Goal: Task Accomplishment & Management: Manage account settings

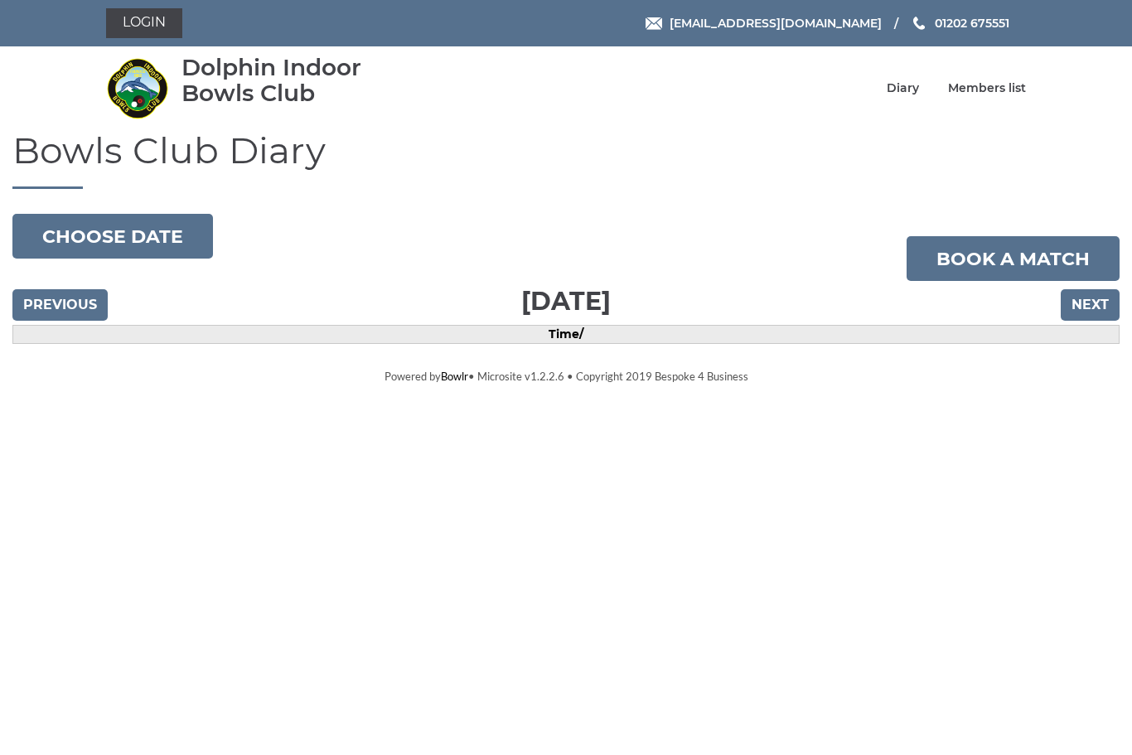
click at [134, 225] on button "Choose date" at bounding box center [112, 236] width 201 height 45
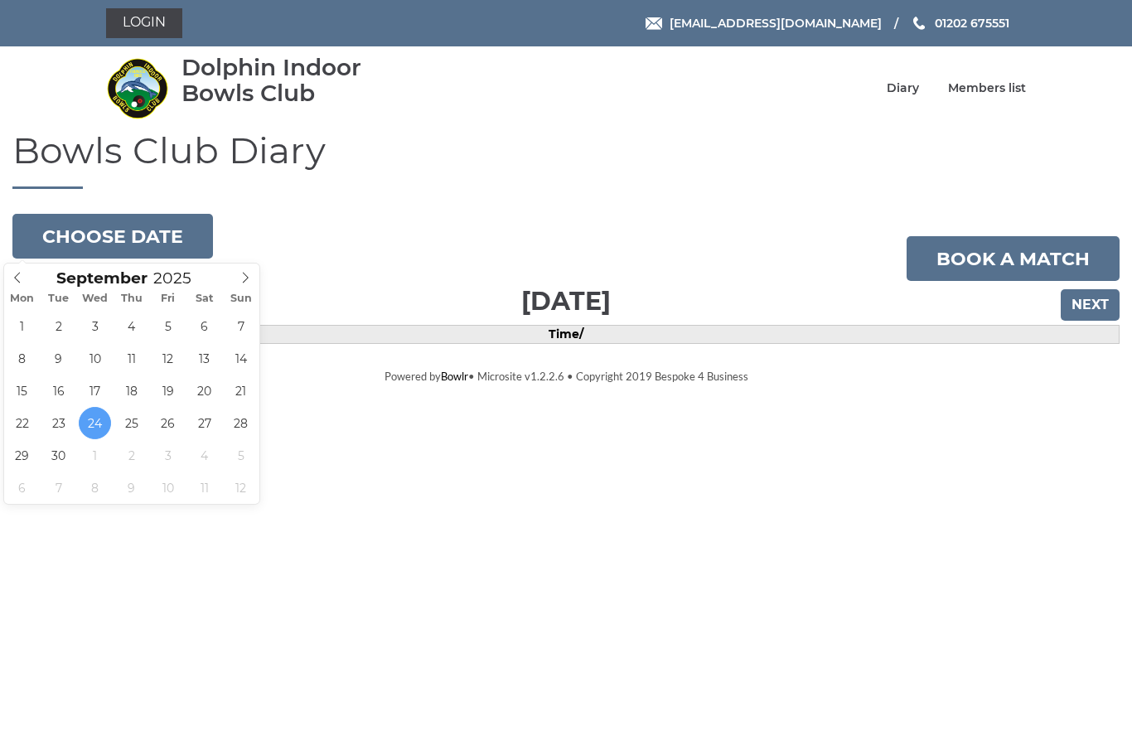
type input "2025-09-26"
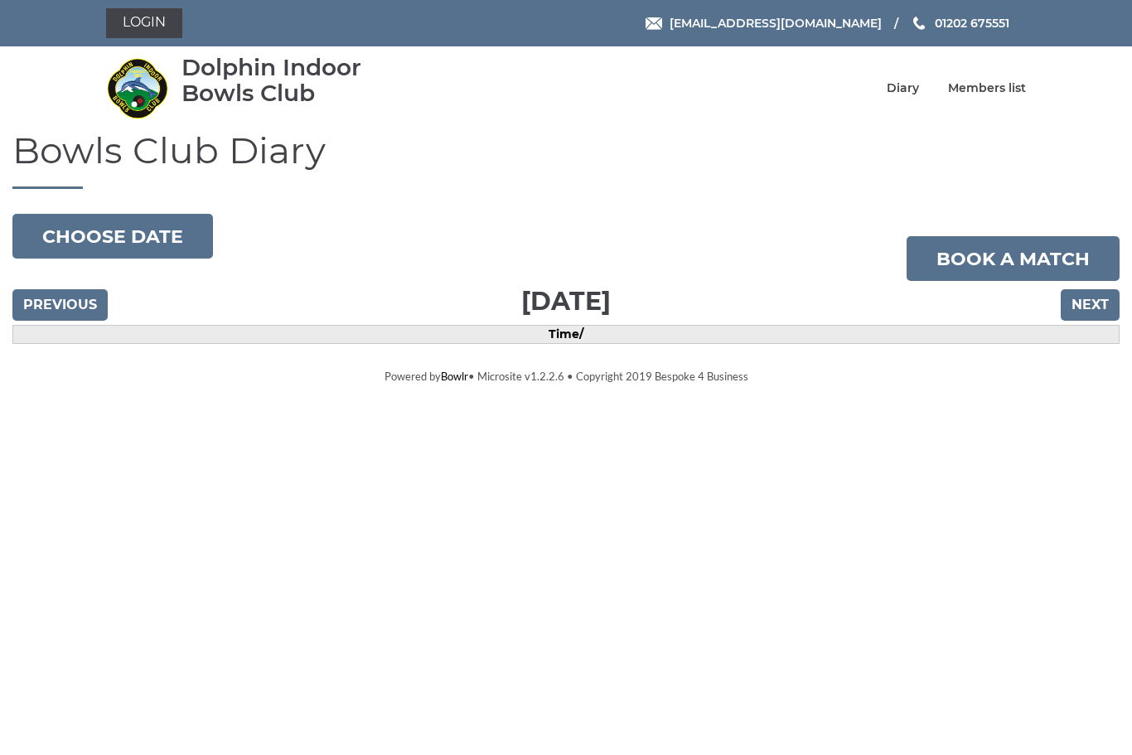
click at [919, 94] on link "Diary" at bounding box center [903, 88] width 32 height 16
click at [1003, 95] on link "Members list" at bounding box center [987, 88] width 78 height 16
click at [1005, 92] on link "Members list" at bounding box center [987, 88] width 78 height 16
click at [157, 25] on link "Login" at bounding box center [144, 23] width 76 height 30
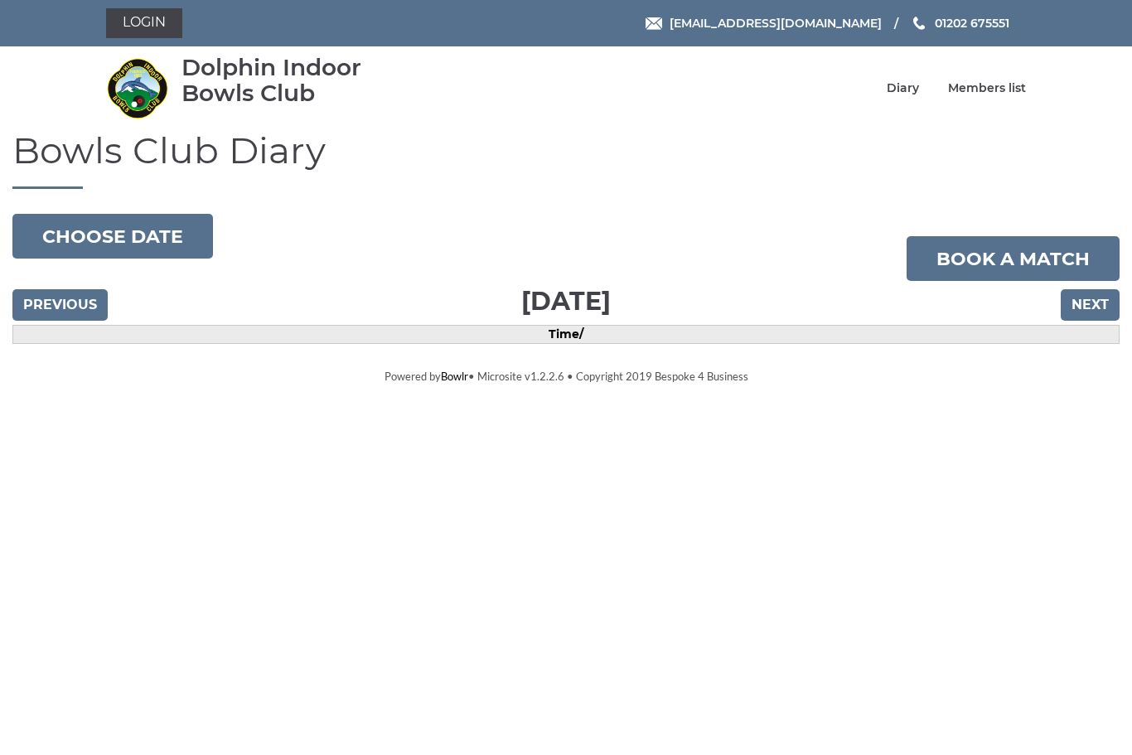
click at [144, 34] on link "Login" at bounding box center [144, 23] width 76 height 30
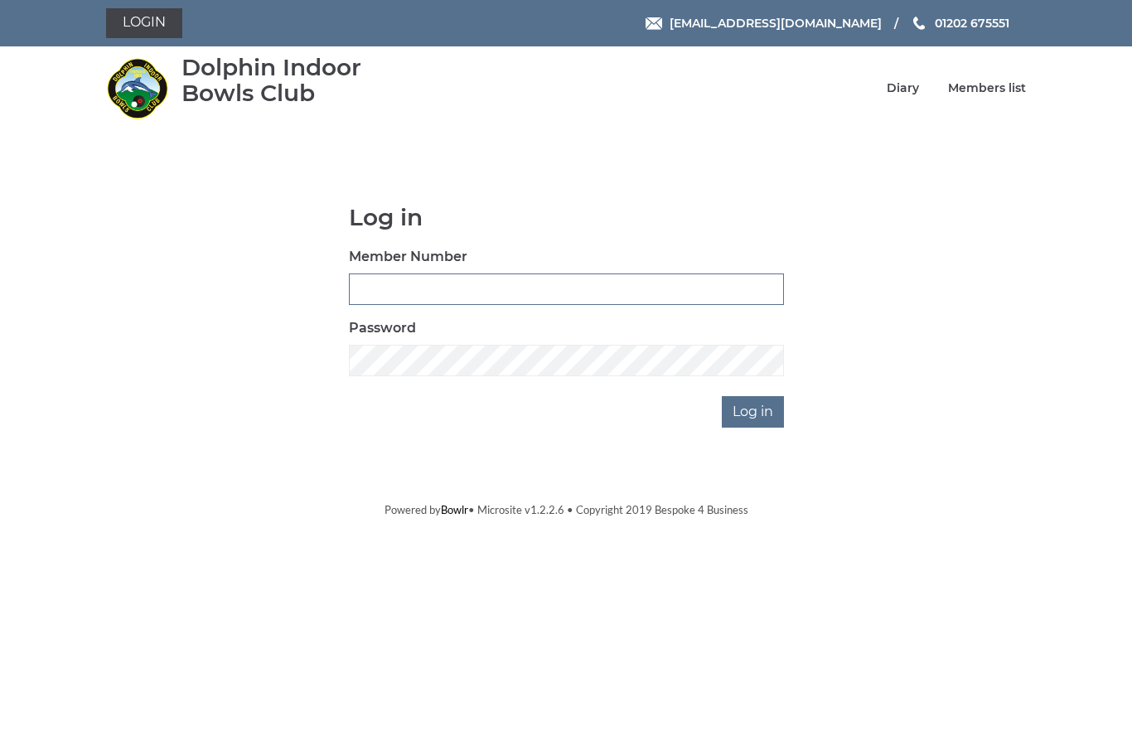
type input "3543"
click at [754, 411] on input "Log in" at bounding box center [753, 411] width 62 height 31
click at [762, 413] on input "Log in" at bounding box center [753, 411] width 62 height 31
click at [761, 410] on input "Log in" at bounding box center [753, 411] width 62 height 31
click at [956, 518] on html "Login reception@dolphinibc.com 01202 675551 Diary" at bounding box center [566, 259] width 1132 height 518
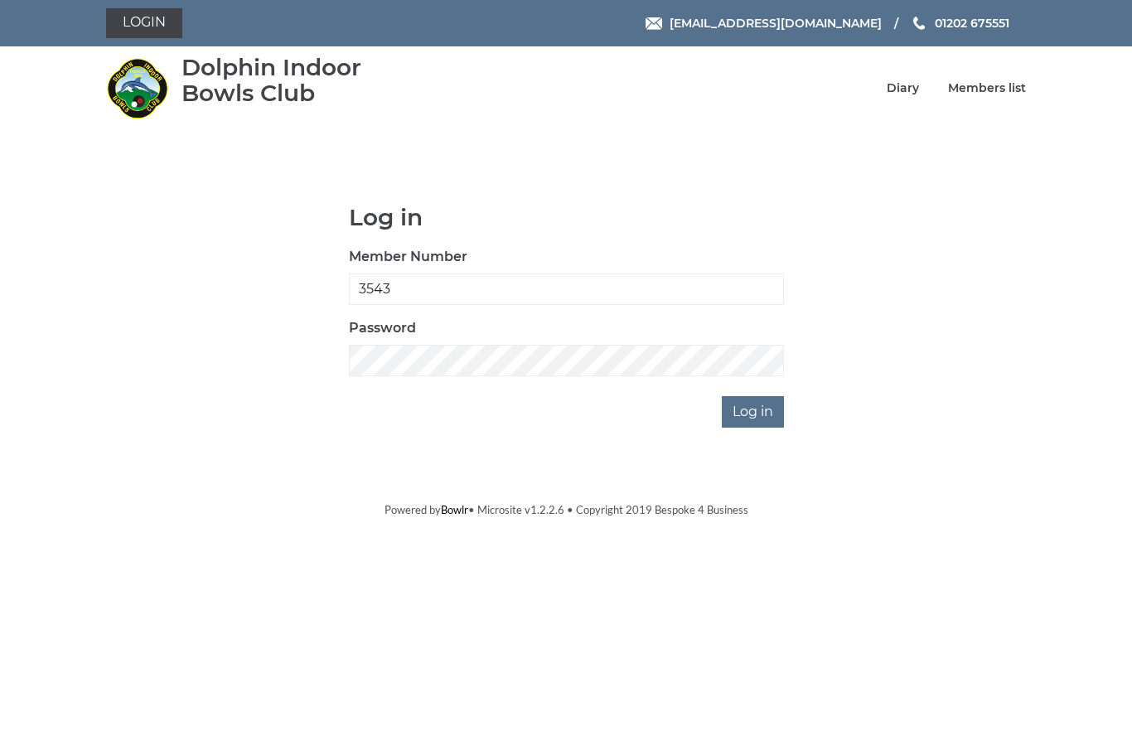
click at [888, 518] on html "Login reception@dolphinibc.com 01202 675551 Diary" at bounding box center [566, 259] width 1132 height 518
click at [663, 396] on div "Log in Member Number 3543 Password Log in" at bounding box center [566, 316] width 460 height 223
click at [1017, 433] on body "Login reception@dolphinibc.com 01202 675551" at bounding box center [566, 259] width 1132 height 518
click at [988, 92] on link "Members list" at bounding box center [987, 88] width 78 height 16
click at [984, 94] on link "Members list" at bounding box center [987, 88] width 78 height 16
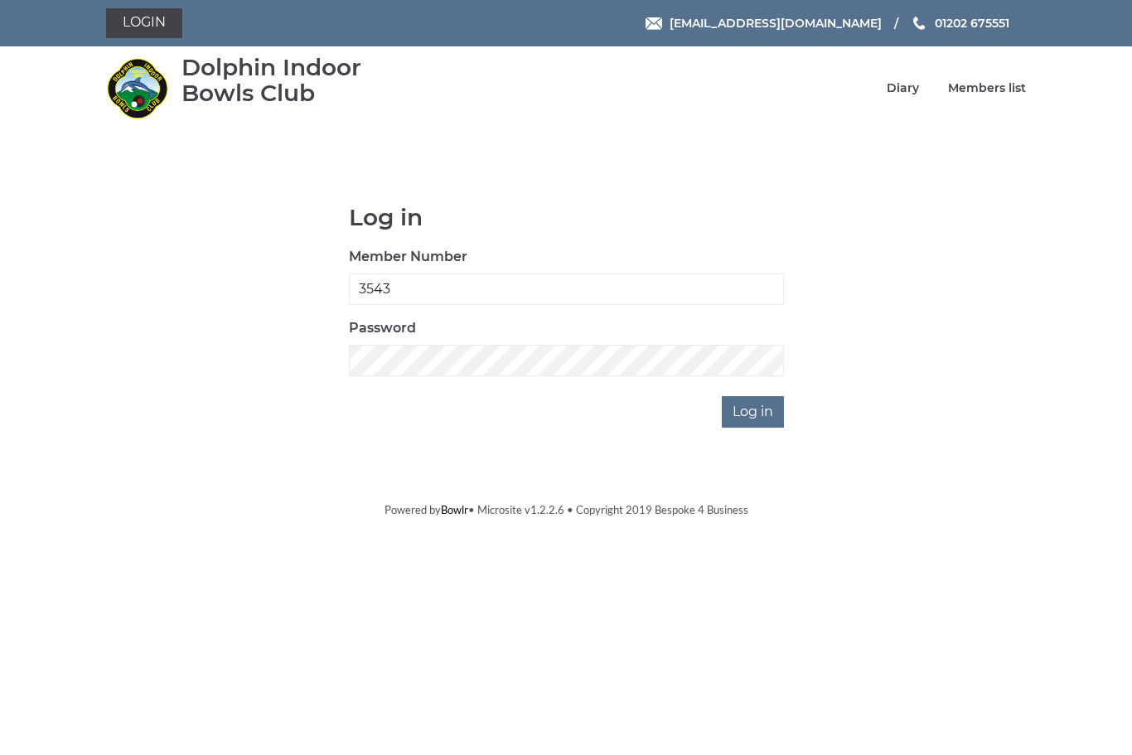
click at [909, 89] on link "Diary" at bounding box center [903, 88] width 32 height 16
click at [760, 418] on input "Log in" at bounding box center [753, 411] width 62 height 31
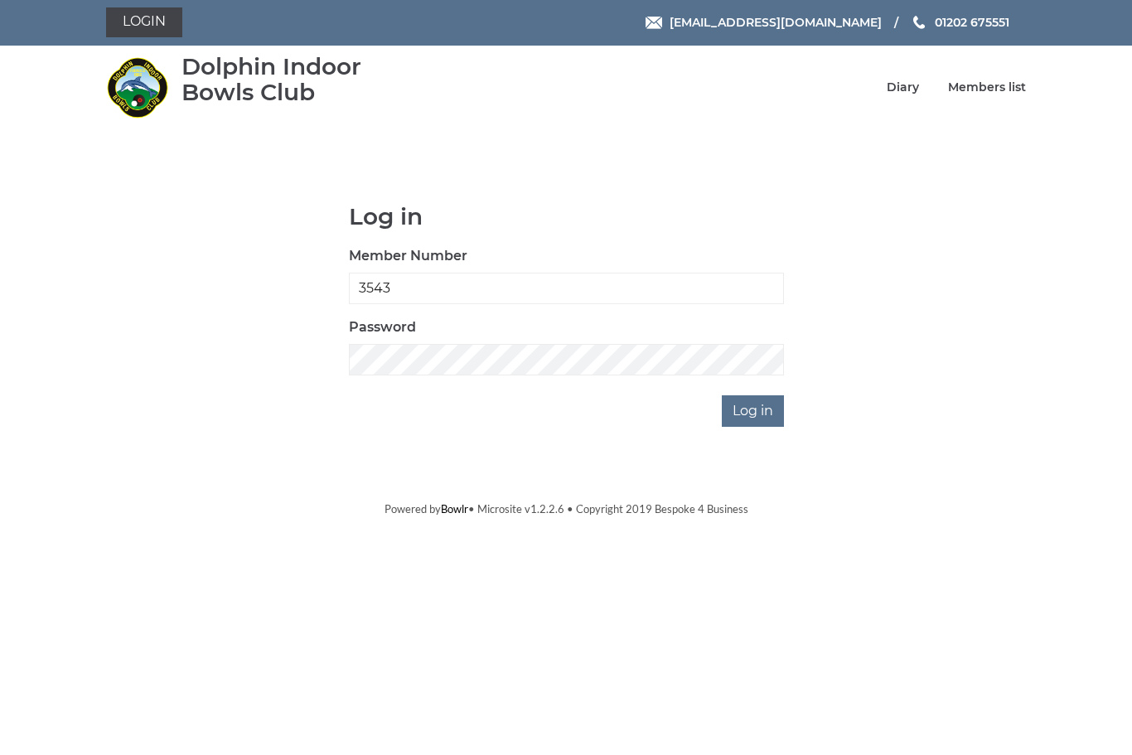
click at [754, 406] on input "Log in" at bounding box center [753, 411] width 62 height 31
click at [757, 419] on input "Log in" at bounding box center [753, 411] width 62 height 31
click at [762, 418] on input "Log in" at bounding box center [753, 411] width 62 height 31
click at [757, 405] on input "Log in" at bounding box center [753, 411] width 62 height 31
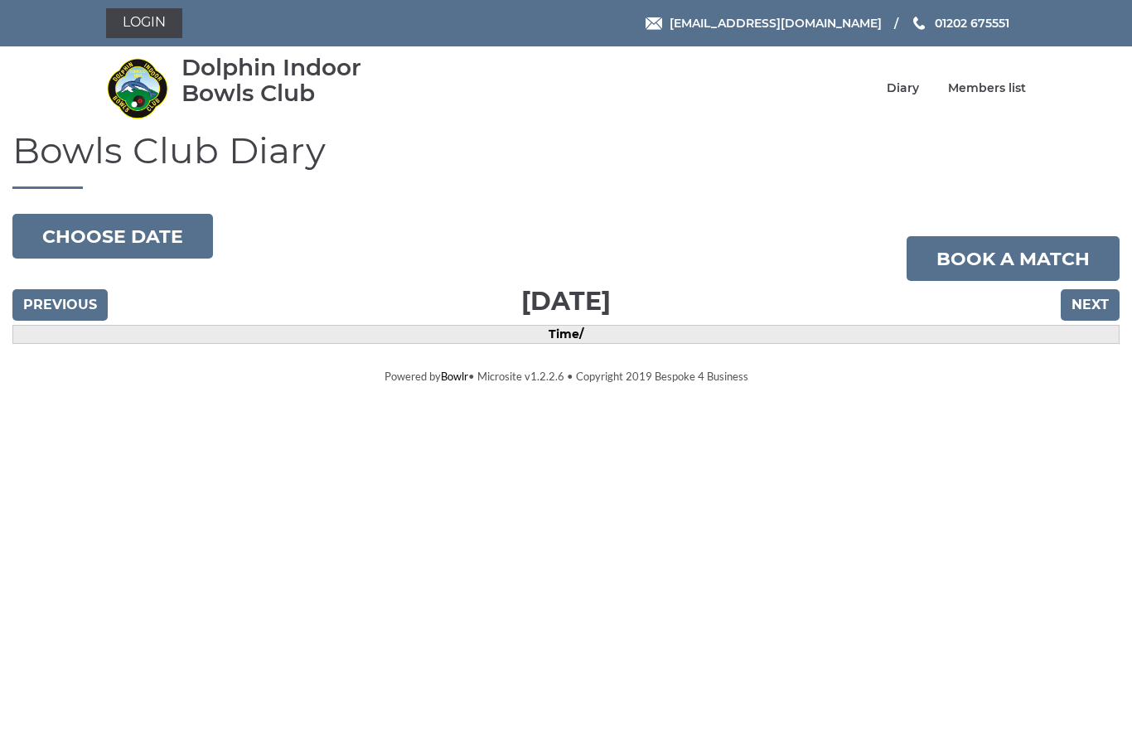
click at [125, 235] on button "Choose date" at bounding box center [112, 236] width 201 height 45
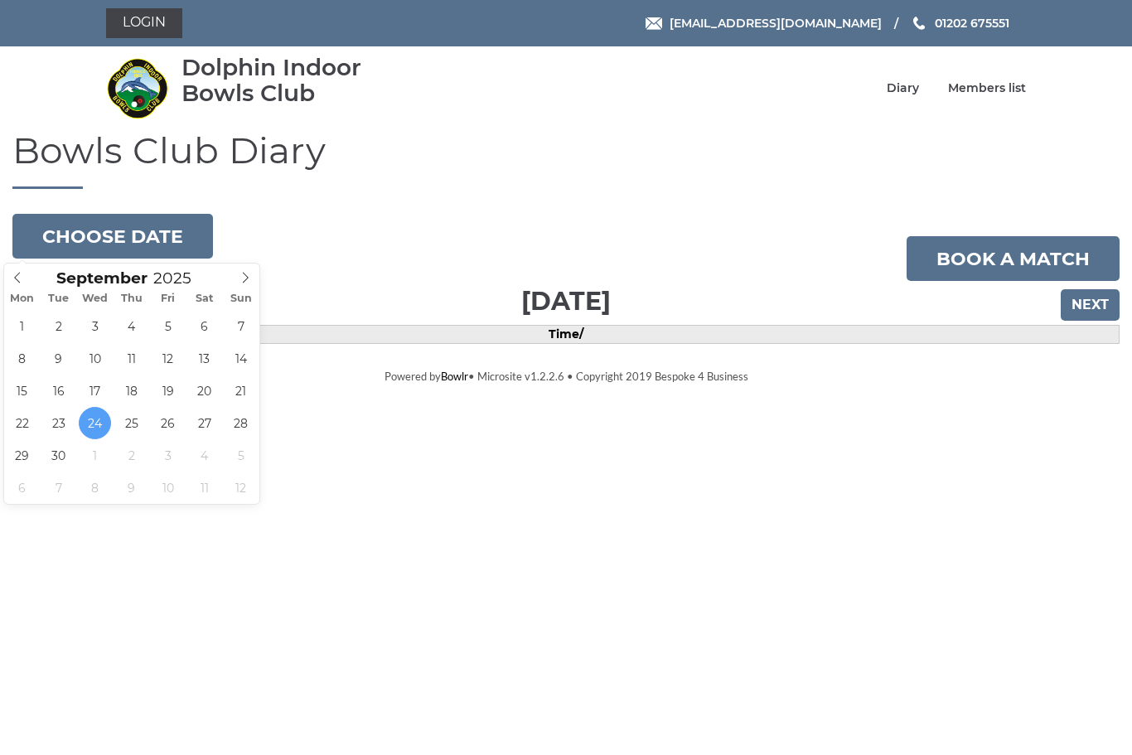
type input "2025-09-25"
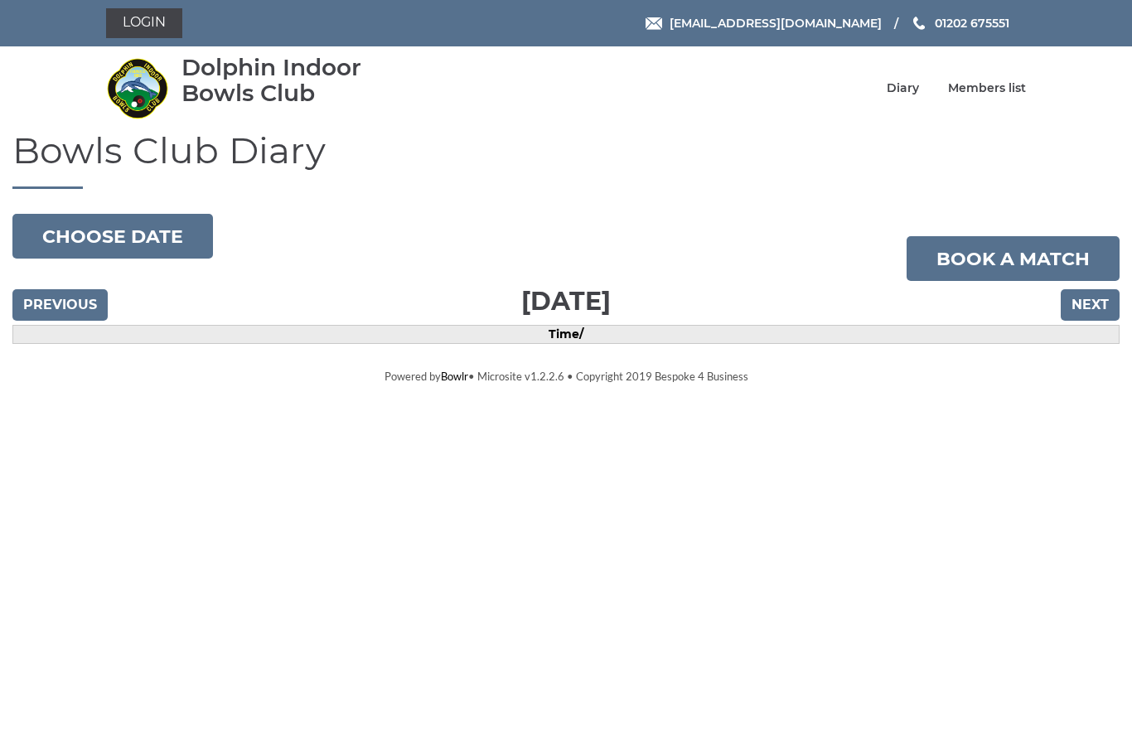
click at [1021, 254] on link "Book a match" at bounding box center [1013, 258] width 213 height 45
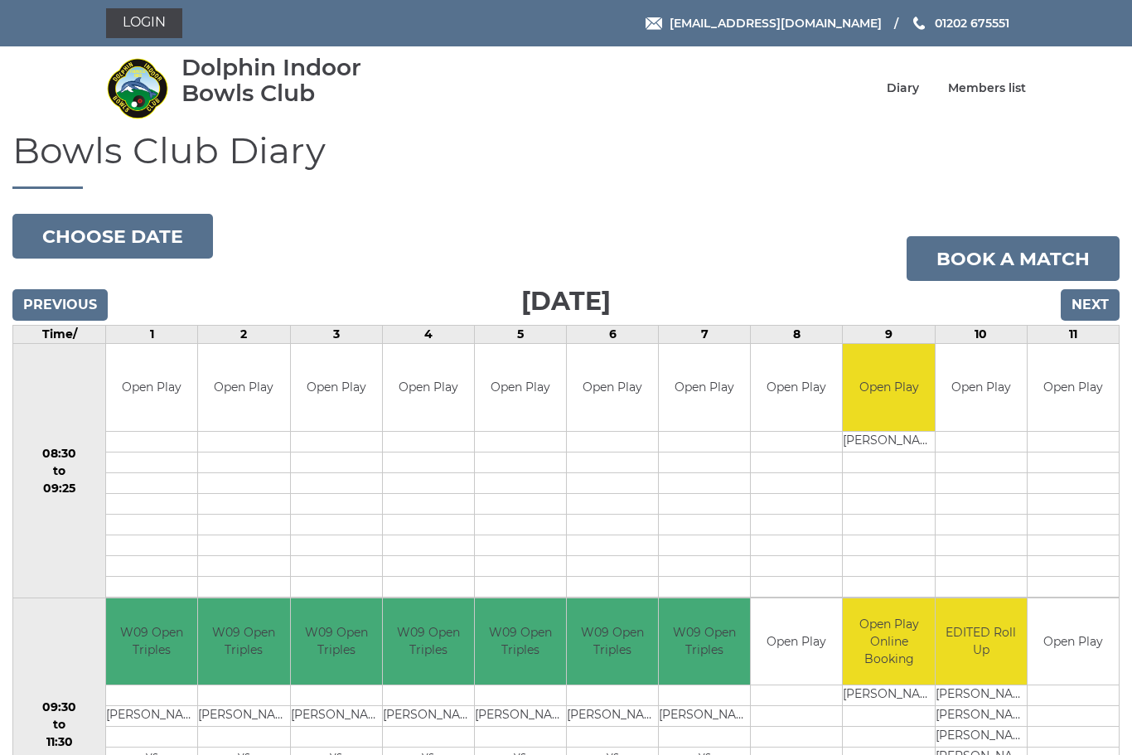
click at [144, 18] on link "Login" at bounding box center [144, 23] width 76 height 30
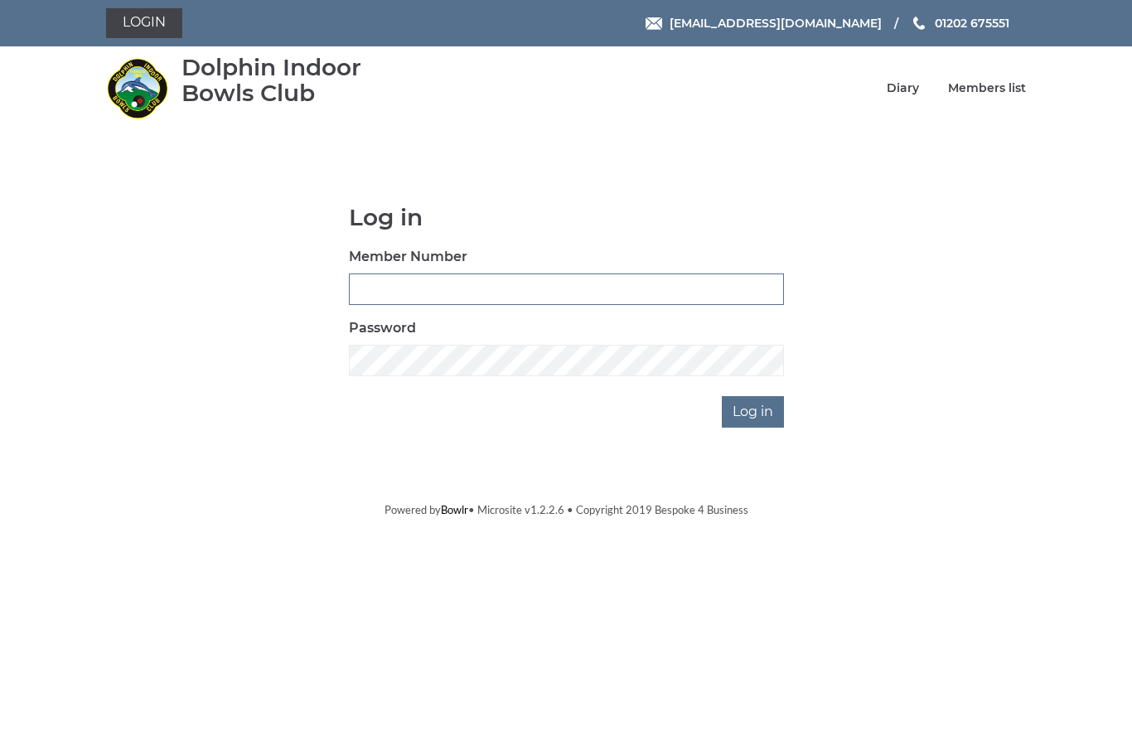
type input "3543"
click at [754, 411] on input "Log in" at bounding box center [753, 411] width 62 height 31
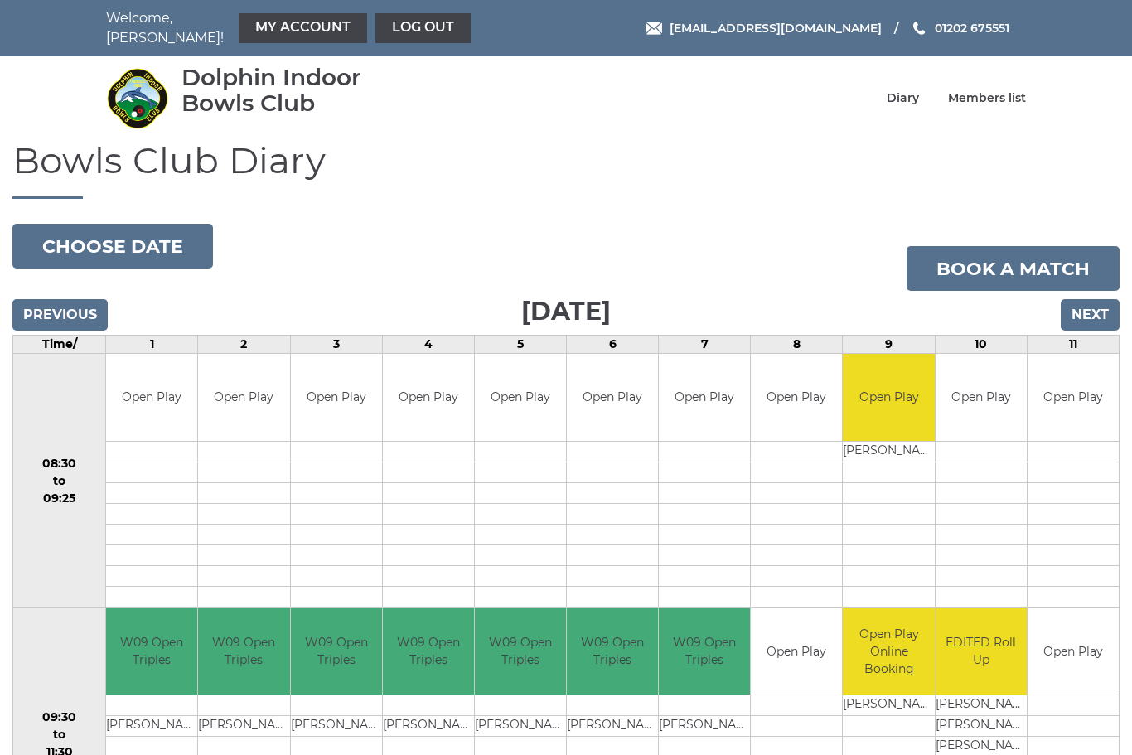
click at [273, 22] on link "My Account" at bounding box center [303, 28] width 128 height 30
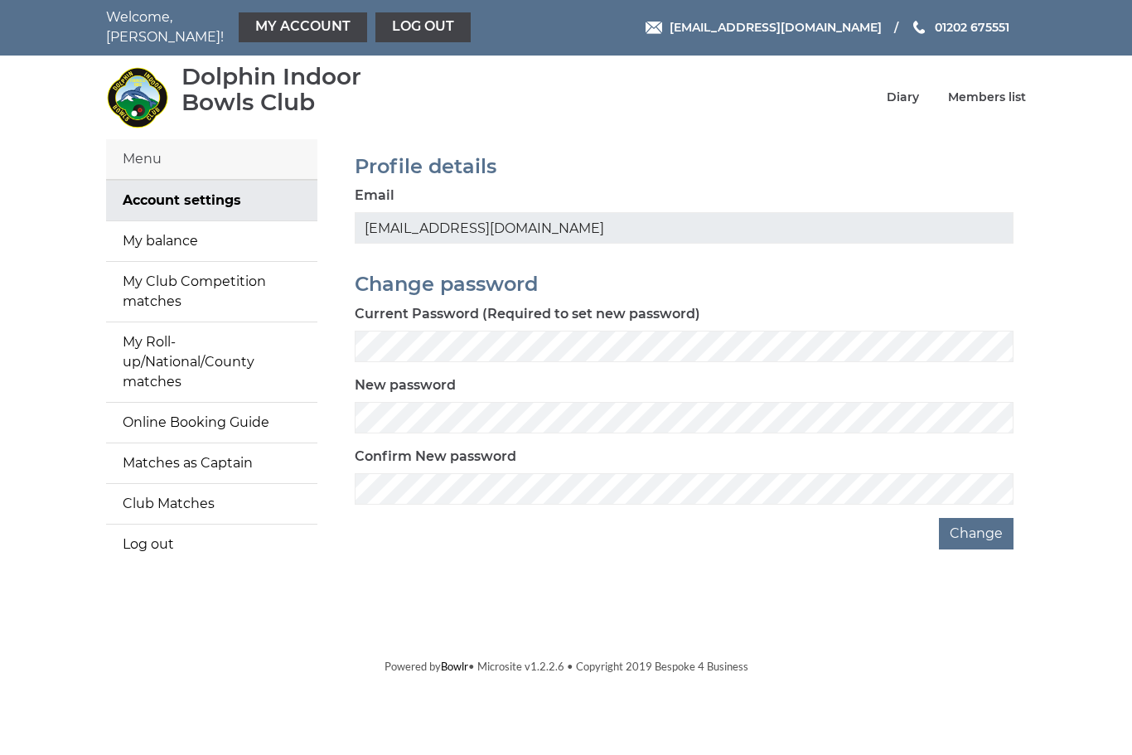
click at [986, 530] on button "Change" at bounding box center [976, 534] width 75 height 31
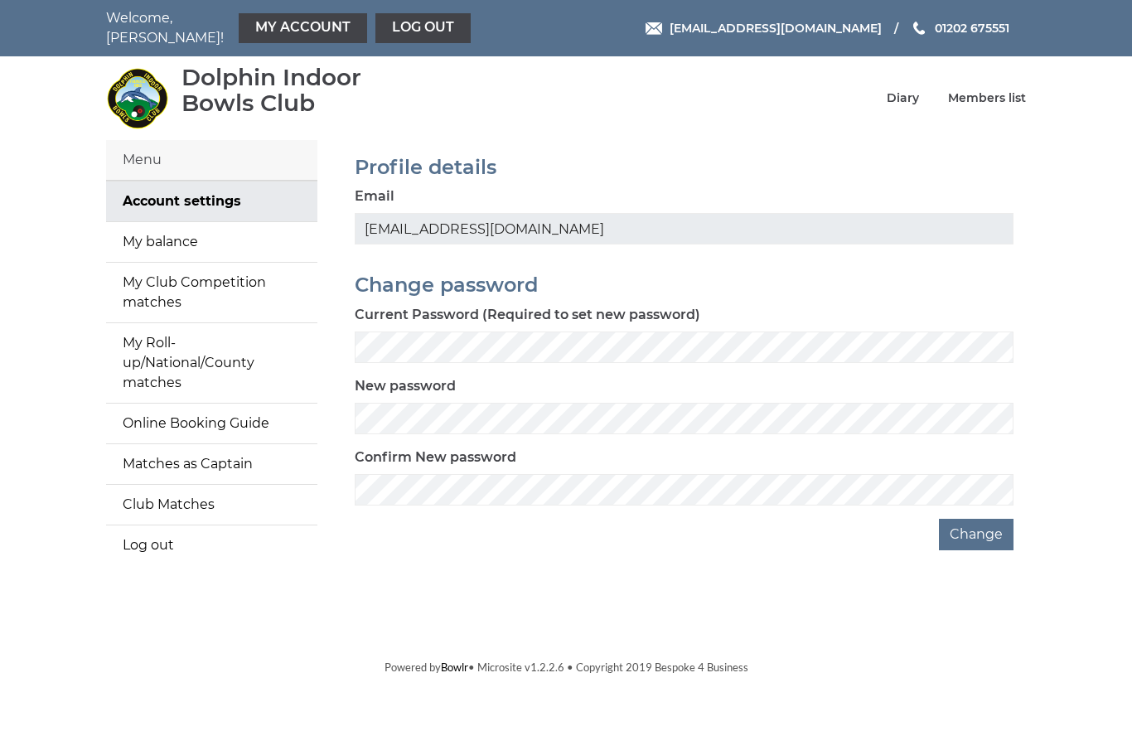
click at [185, 240] on link "My balance" at bounding box center [211, 242] width 211 height 40
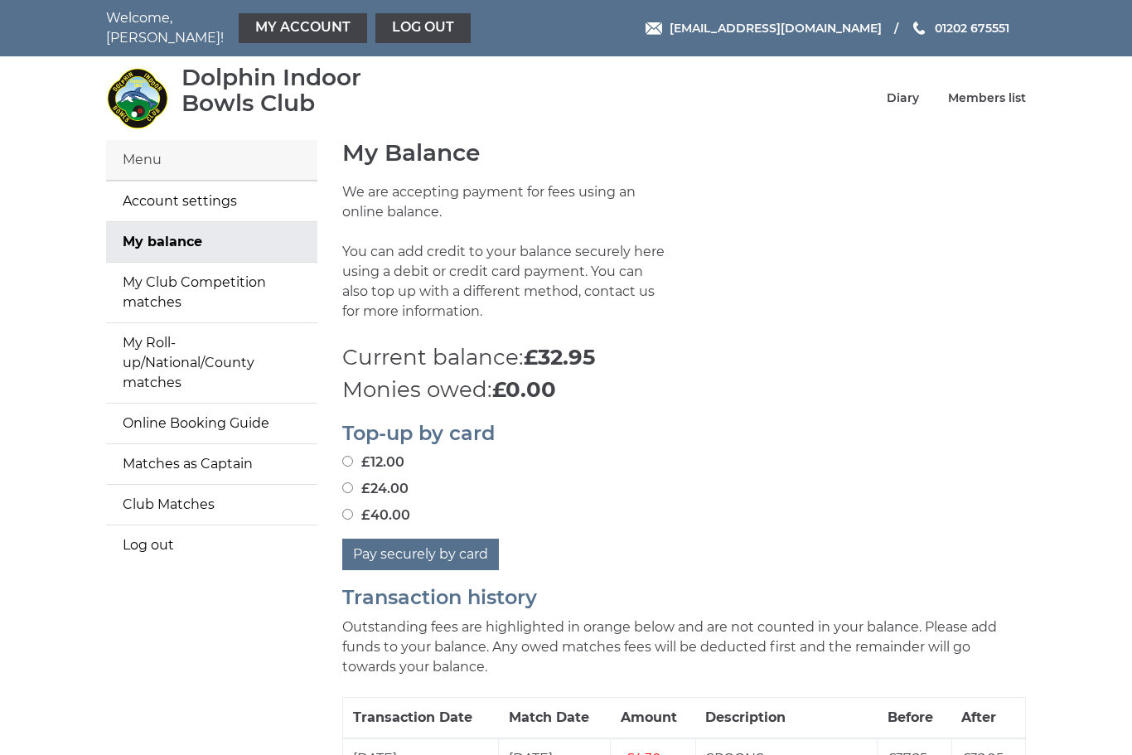
click at [909, 94] on link "Diary" at bounding box center [903, 98] width 32 height 16
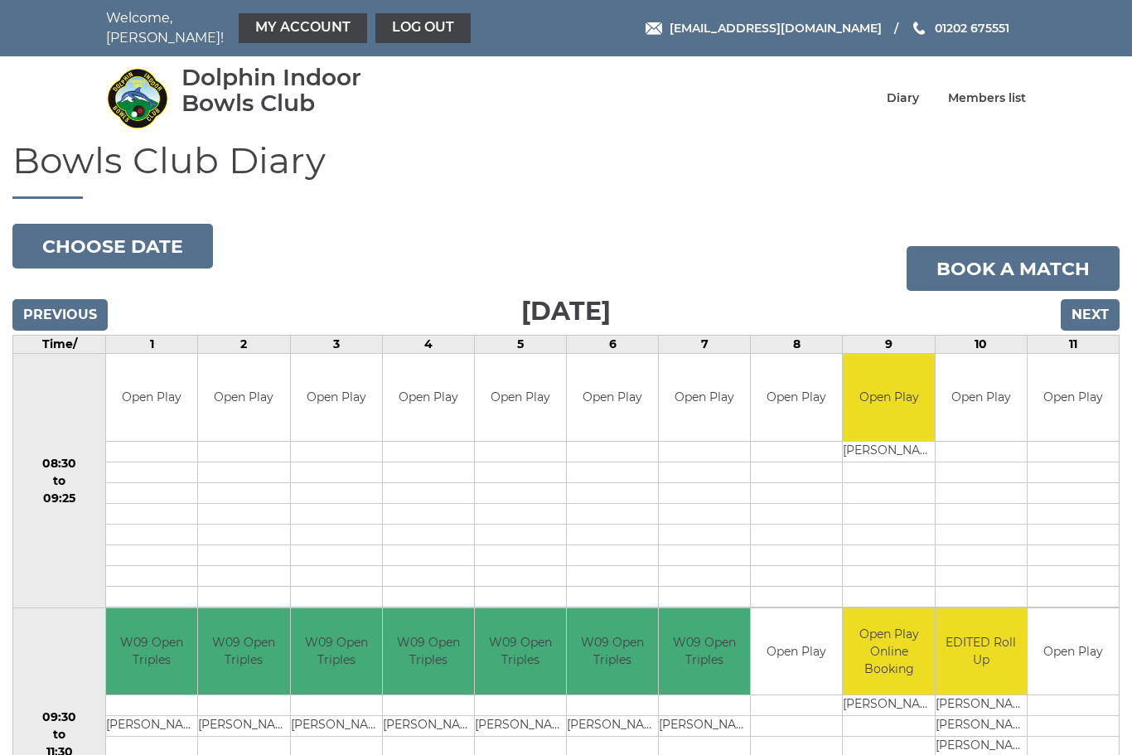
click at [1002, 90] on link "Members list" at bounding box center [987, 98] width 78 height 16
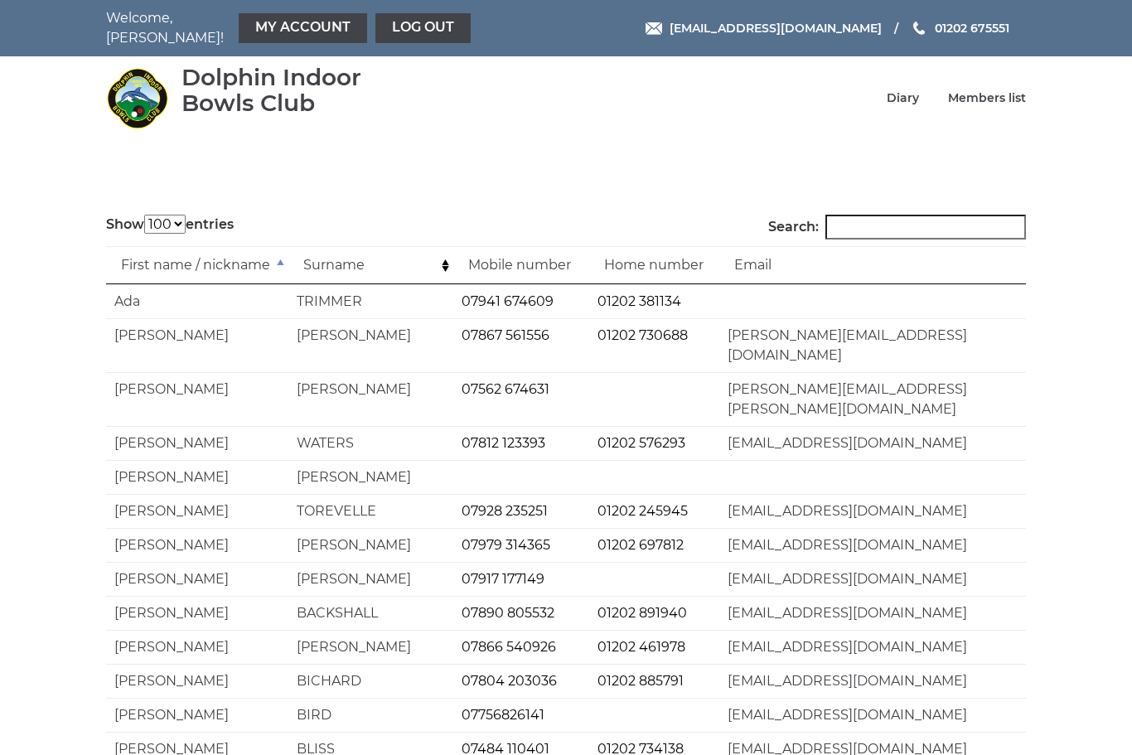
select select "100"
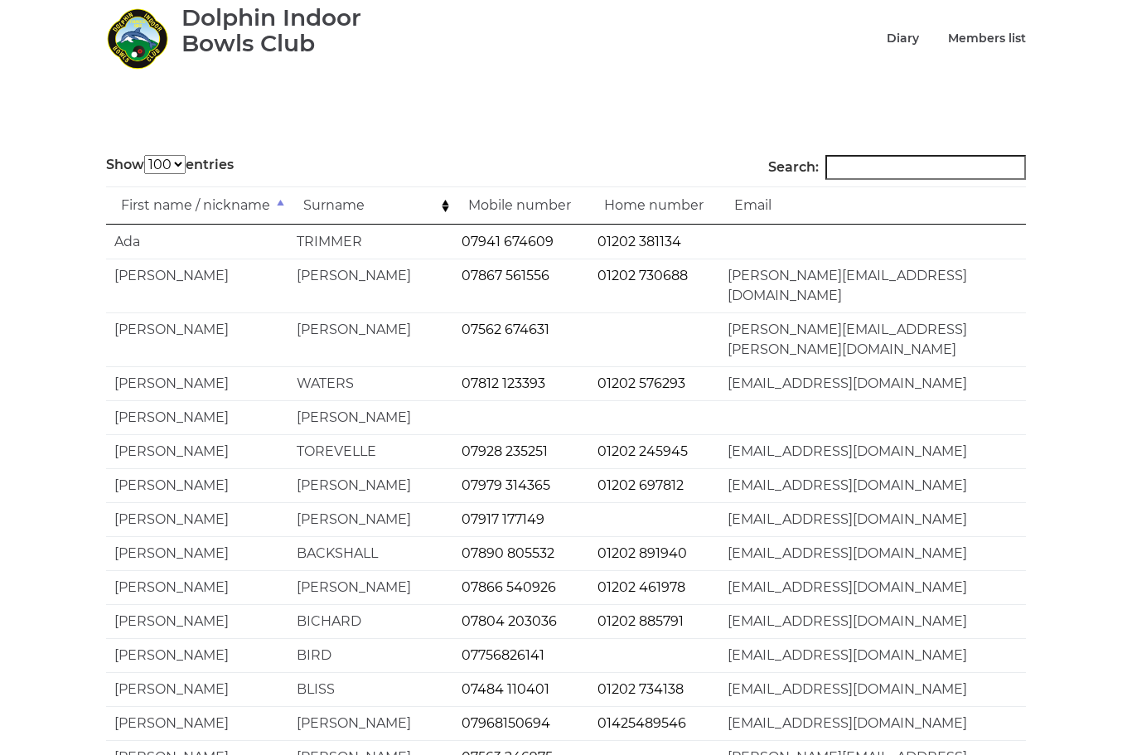
scroll to position [69, 0]
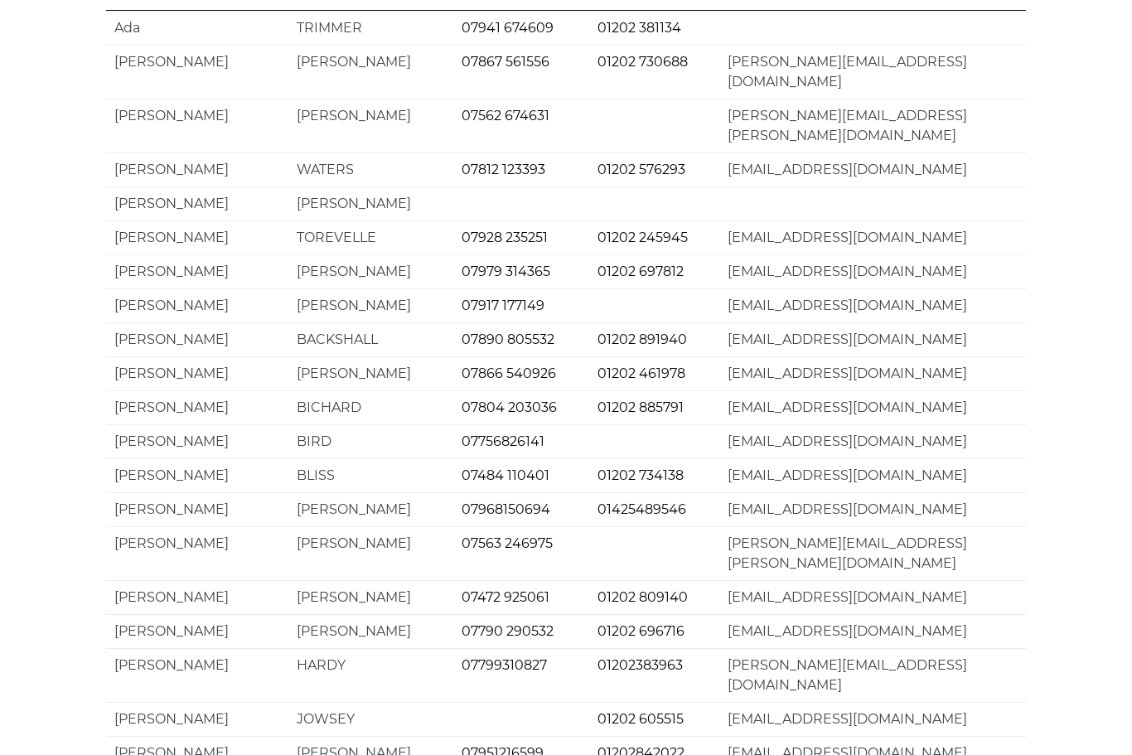
scroll to position [0, 0]
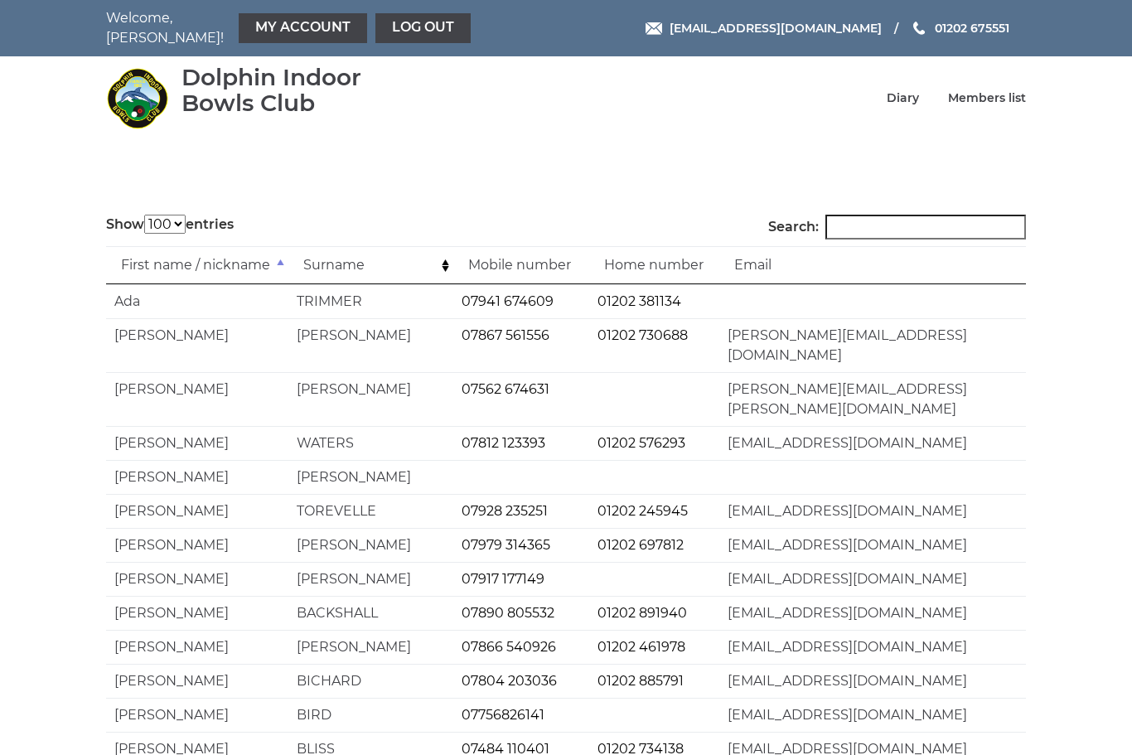
click at [896, 114] on div "Dolphin Indoor Bowls Club Diary Members list" at bounding box center [566, 98] width 945 height 70
click at [912, 91] on link "Diary" at bounding box center [903, 98] width 32 height 16
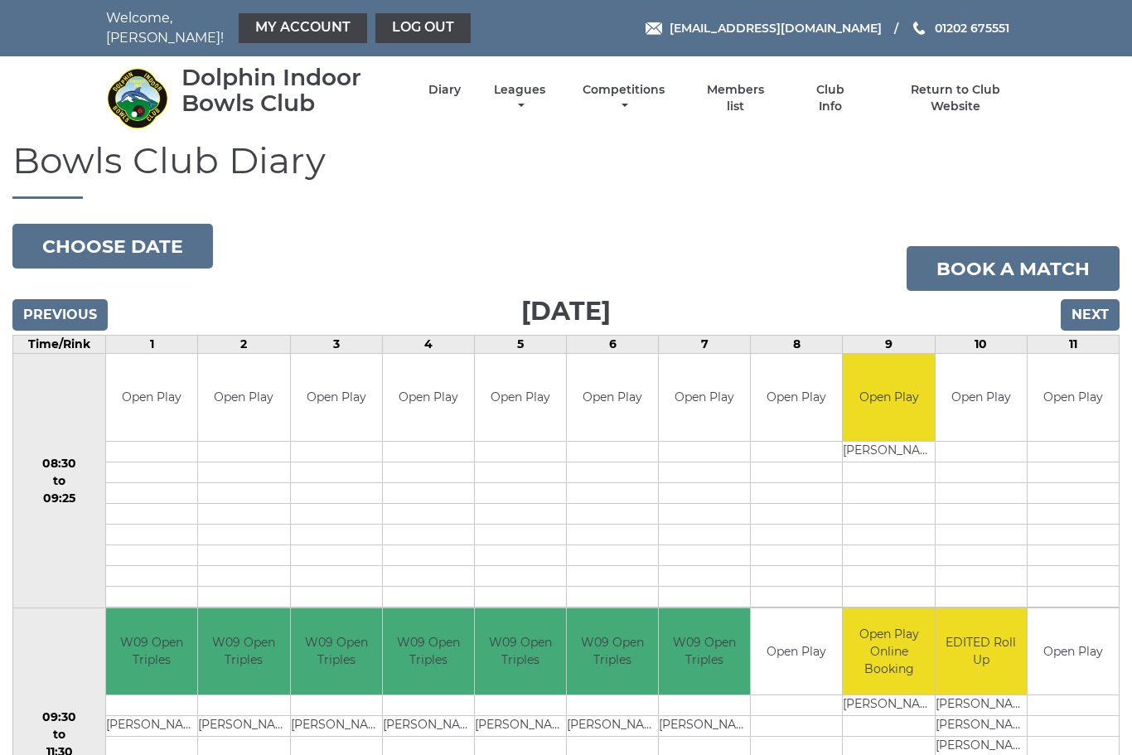
click at [661, 94] on link "Competitions" at bounding box center [623, 98] width 90 height 32
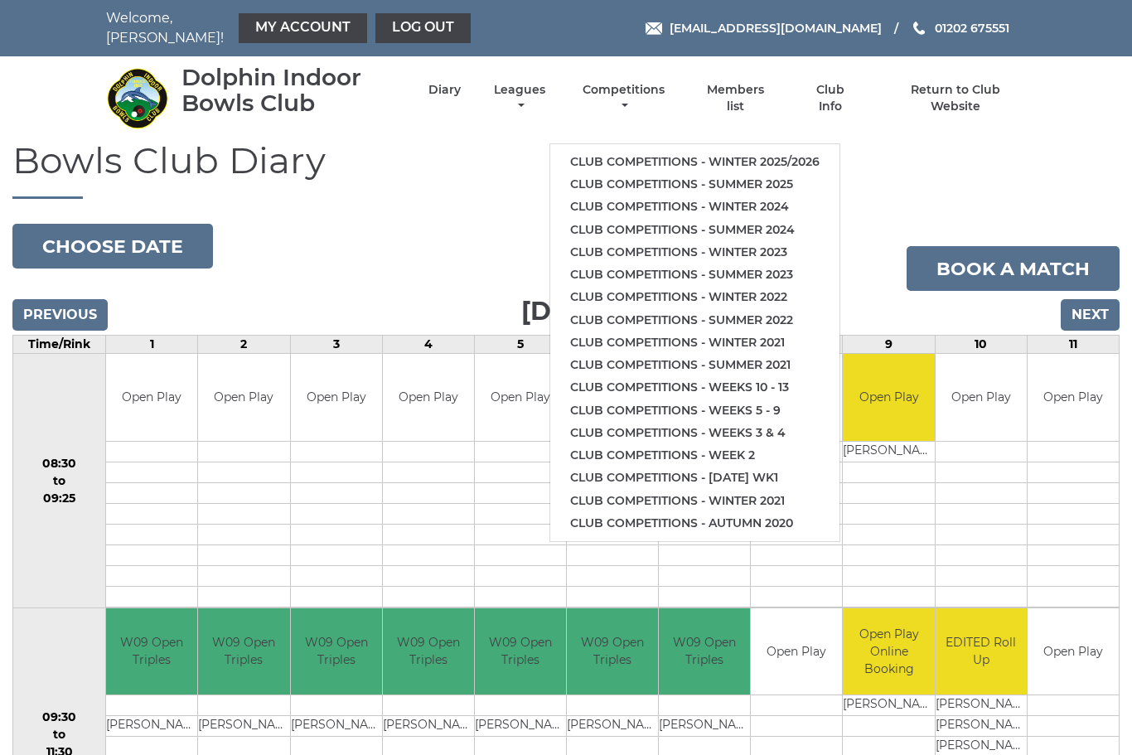
click at [702, 173] on link "Club competitions - Summer 2025" at bounding box center [694, 184] width 289 height 22
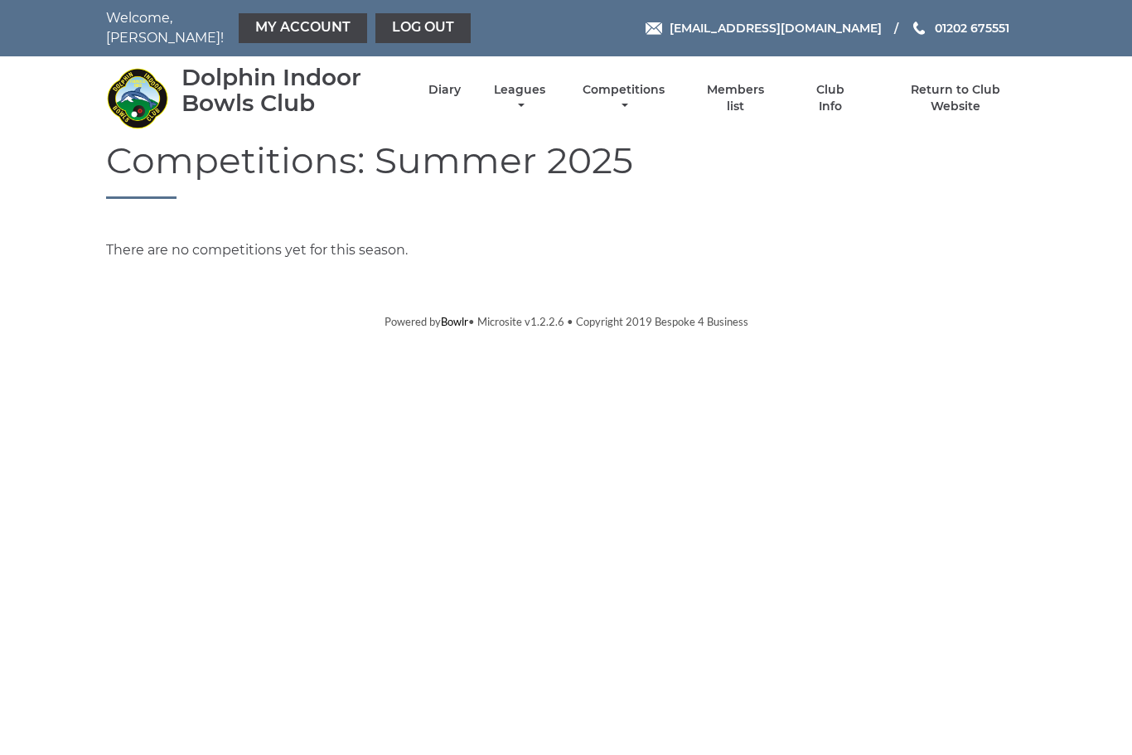
click at [547, 94] on link "Leagues" at bounding box center [520, 98] width 60 height 32
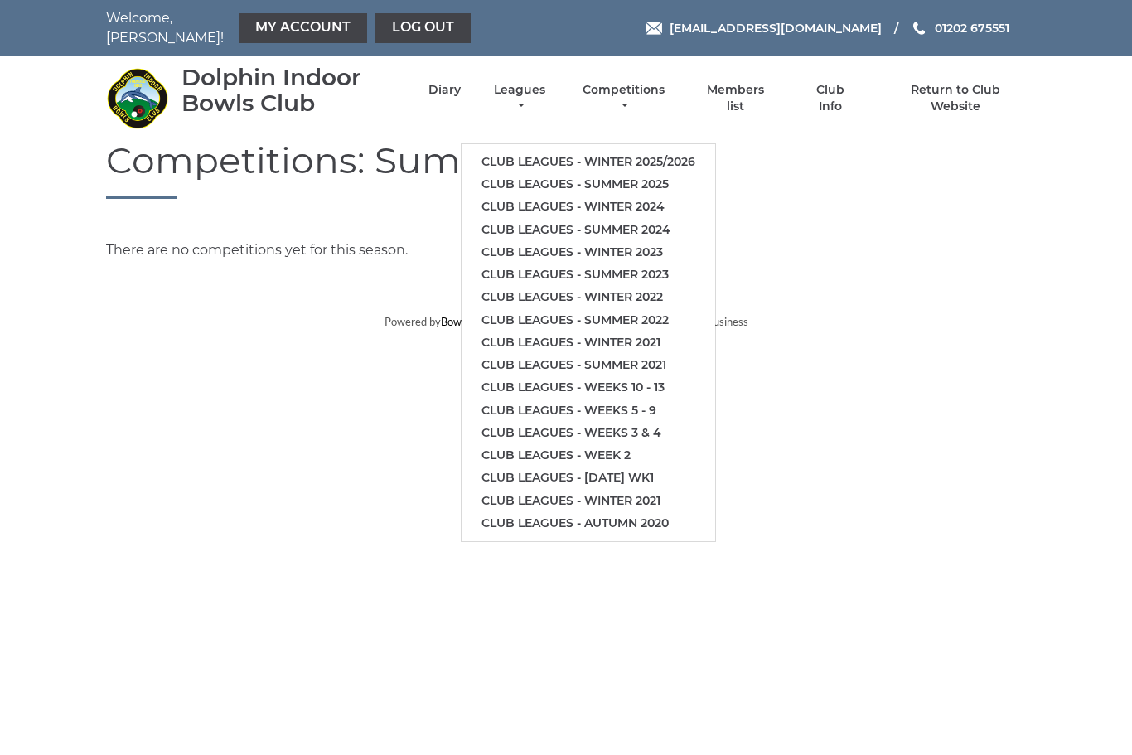
click at [633, 151] on link "Club leagues - Winter 2025/2026" at bounding box center [589, 162] width 254 height 22
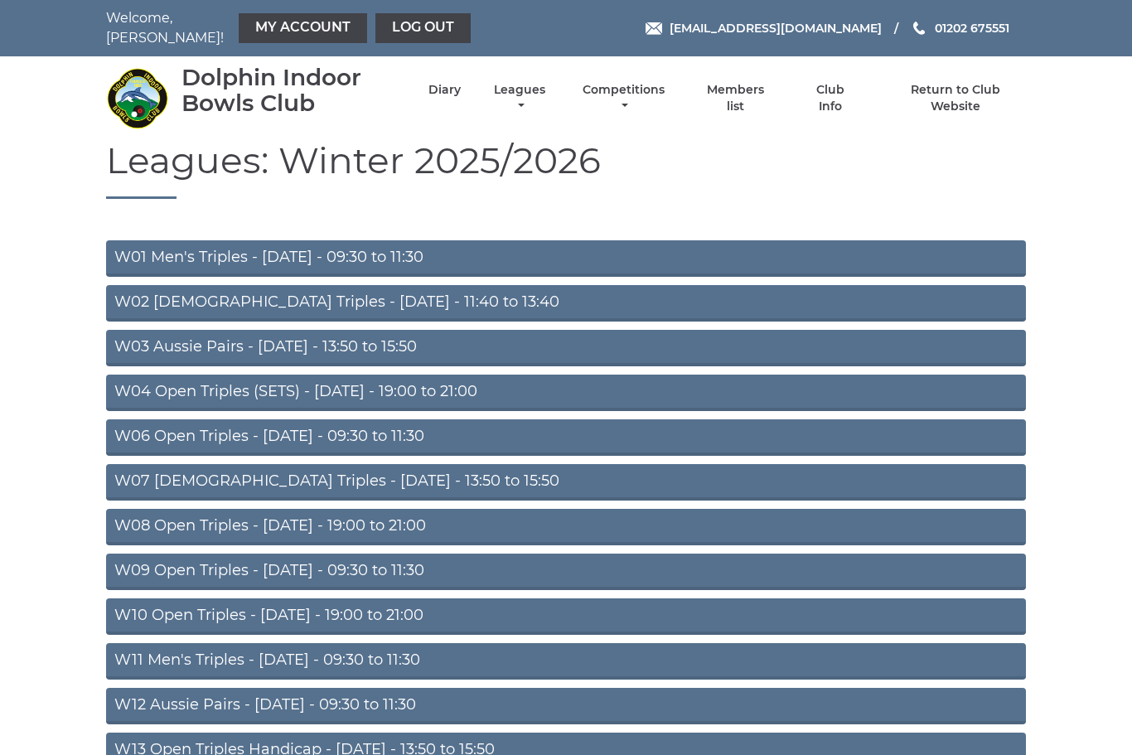
click at [351, 337] on link "W03 Aussie Pairs - Monday - 13:50 to 15:50" at bounding box center [566, 348] width 920 height 36
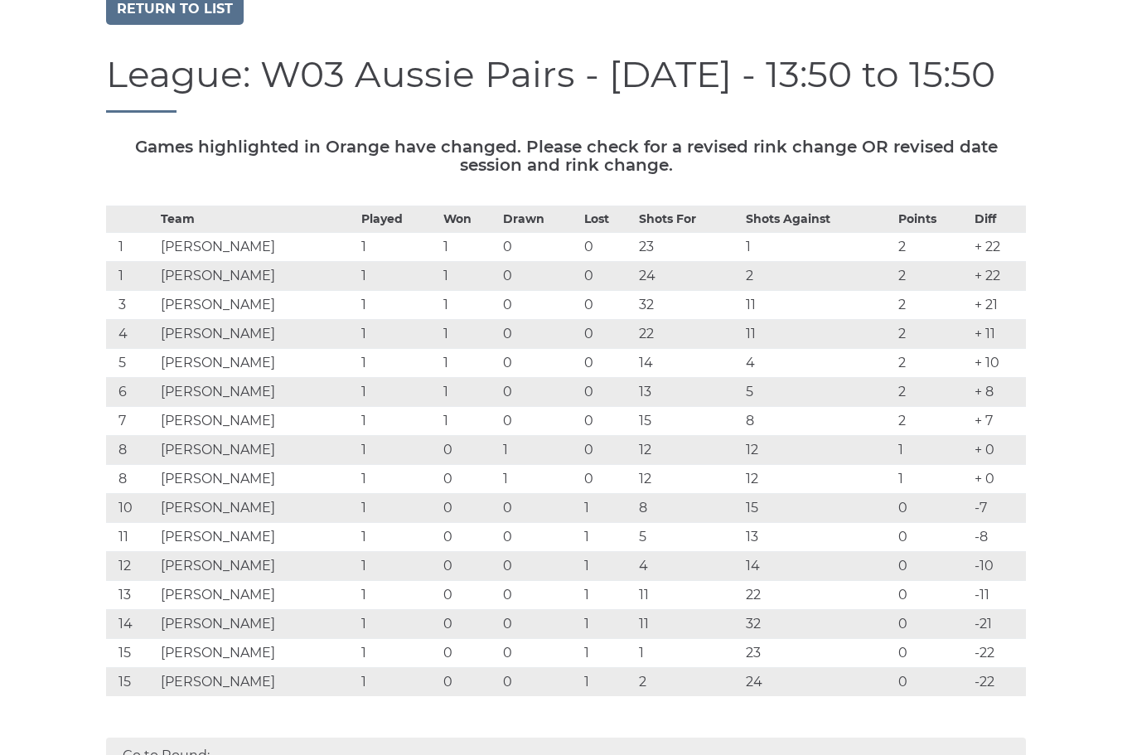
scroll to position [143, 0]
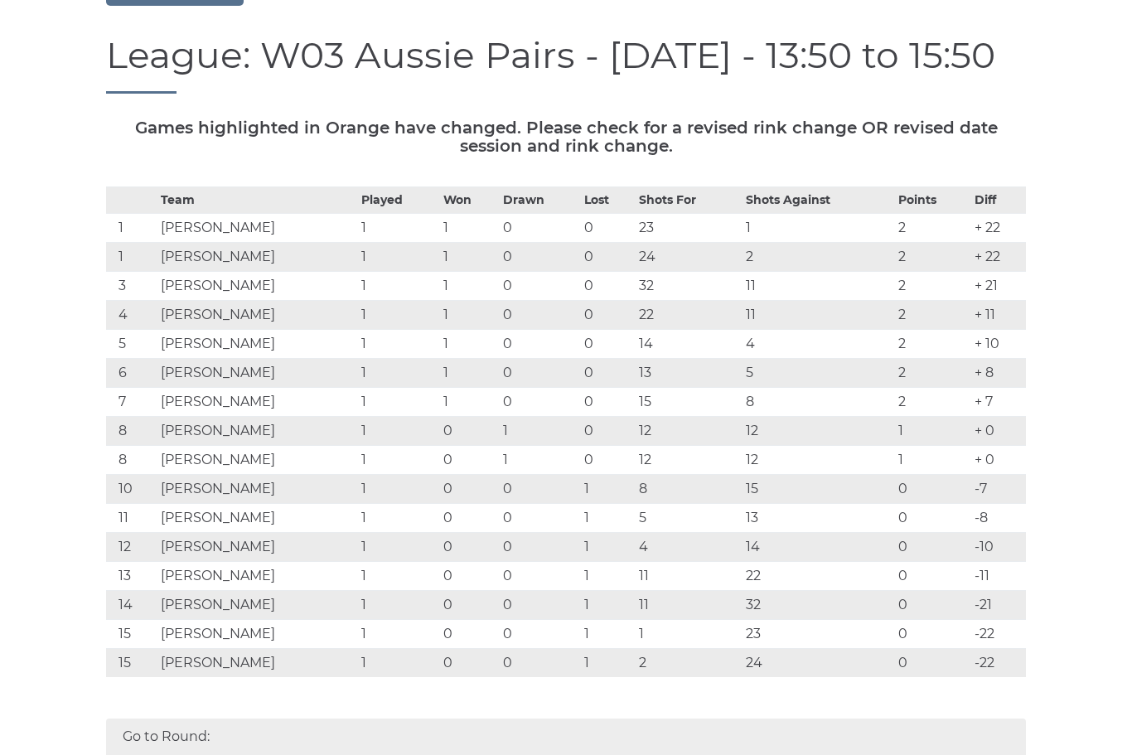
scroll to position [66, 0]
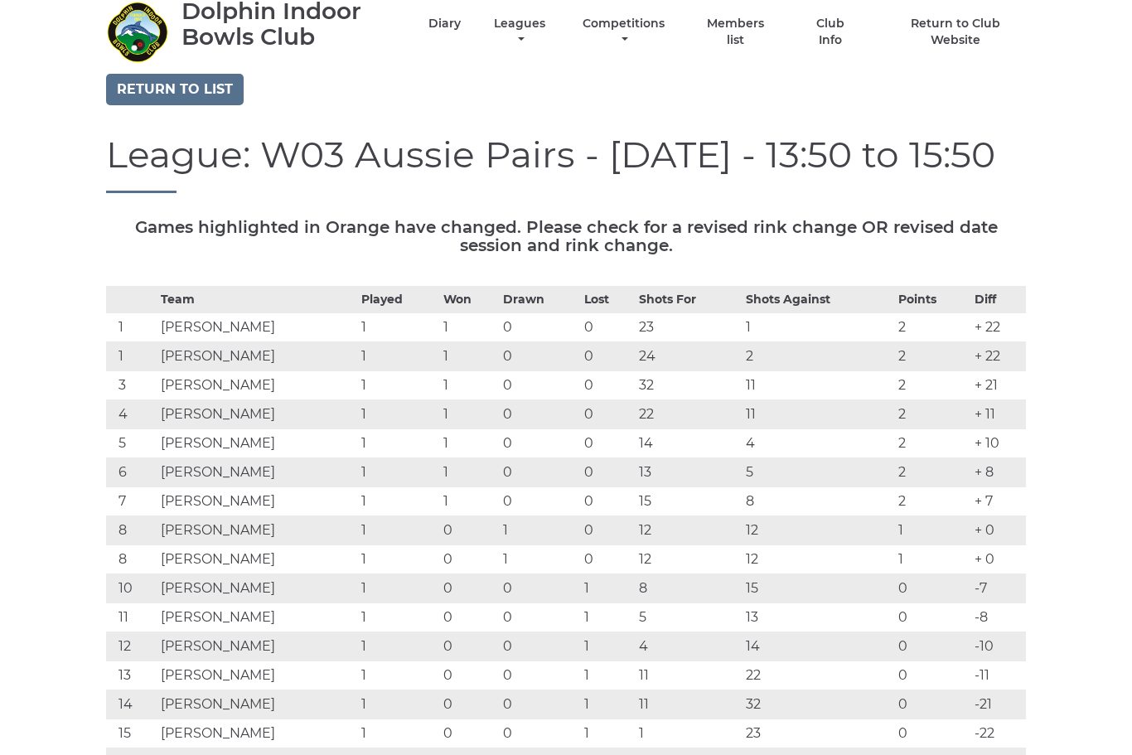
click at [660, 21] on link "Competitions" at bounding box center [623, 32] width 90 height 32
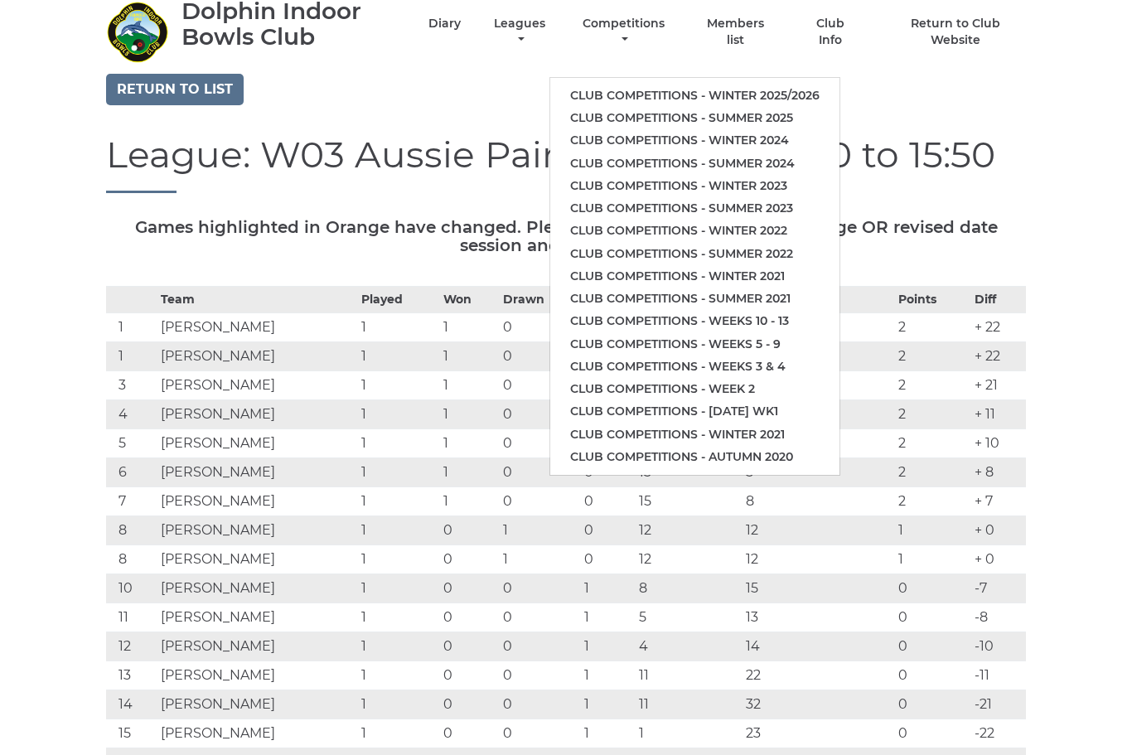
click at [661, 107] on link "Club competitions - Summer 2025" at bounding box center [694, 118] width 289 height 22
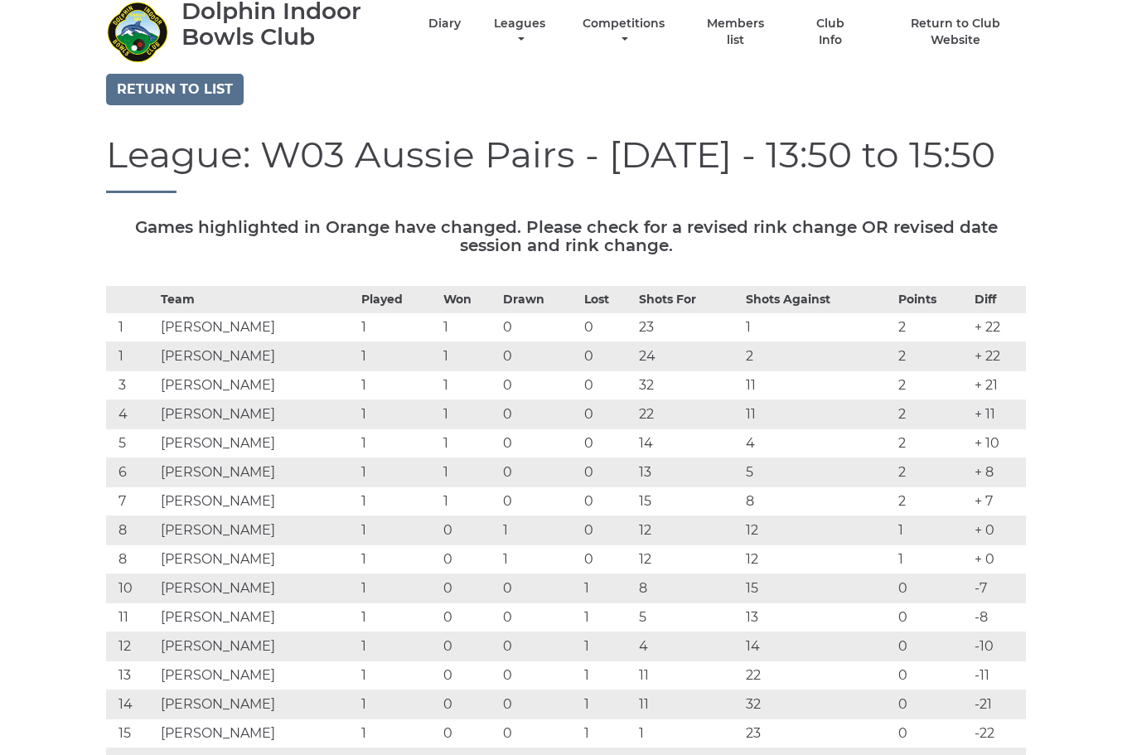
scroll to position [70, 0]
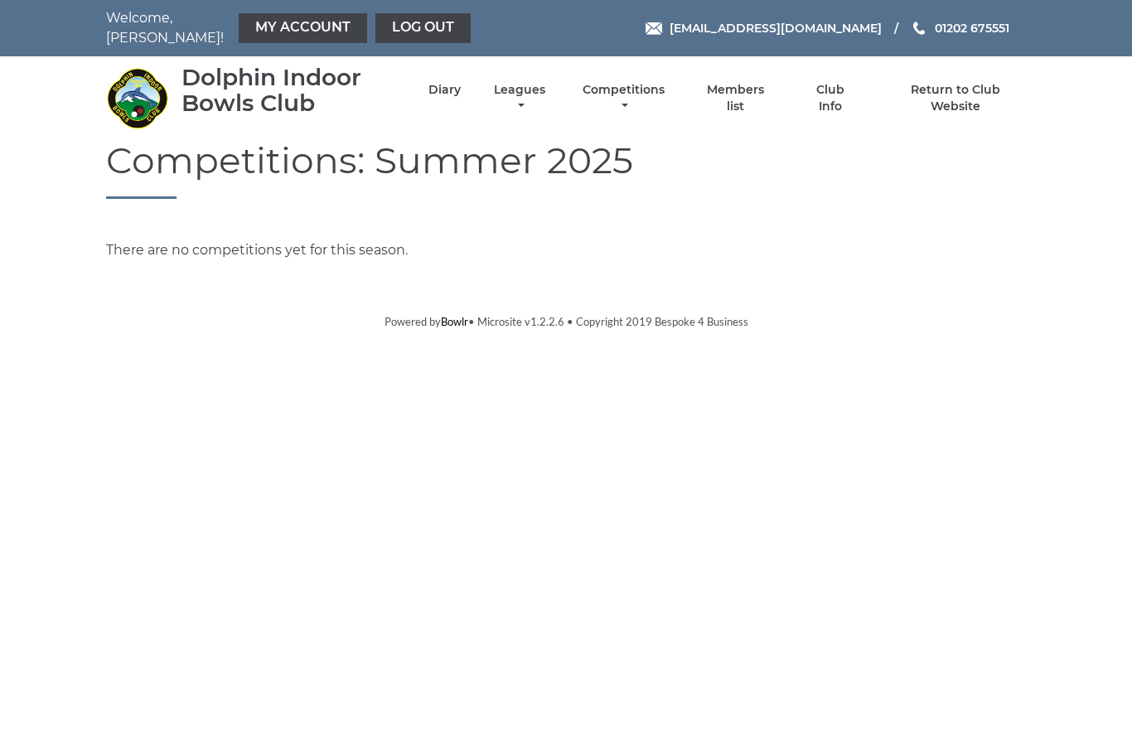
click at [549, 86] on link "Leagues" at bounding box center [520, 98] width 60 height 32
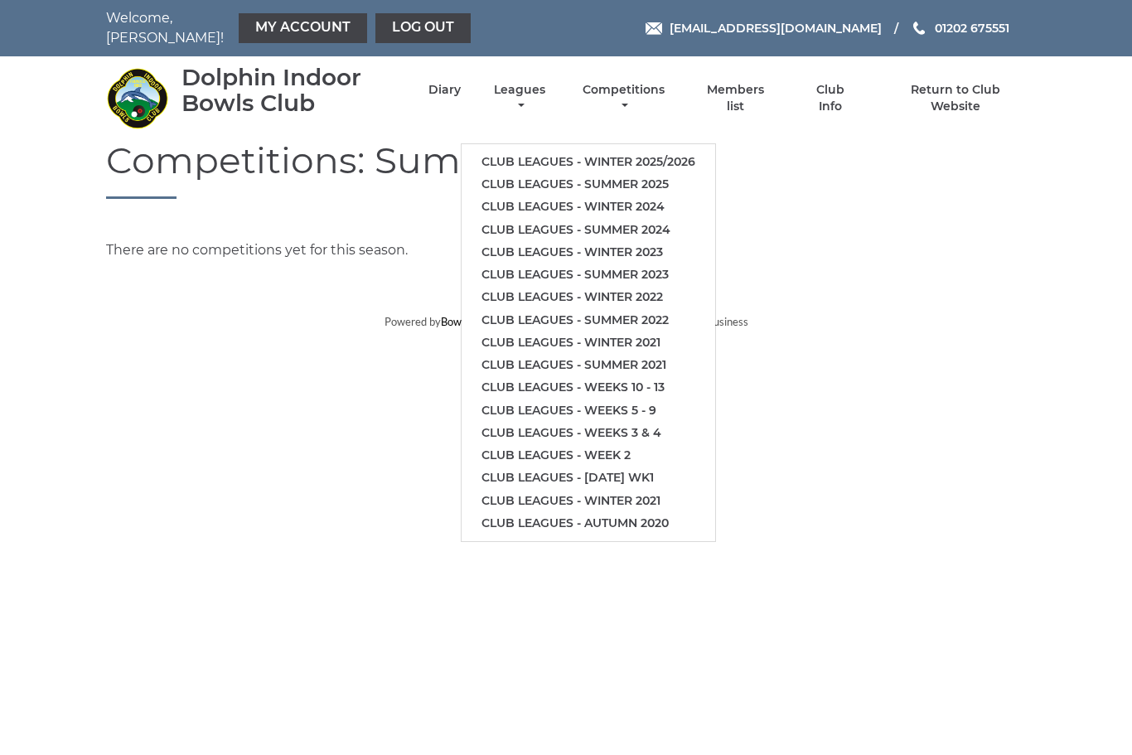
click at [669, 81] on li "Competitions Club competitions - Winter 2025/2026 Club competitions - Summer 20…" at bounding box center [608, 98] width 119 height 49
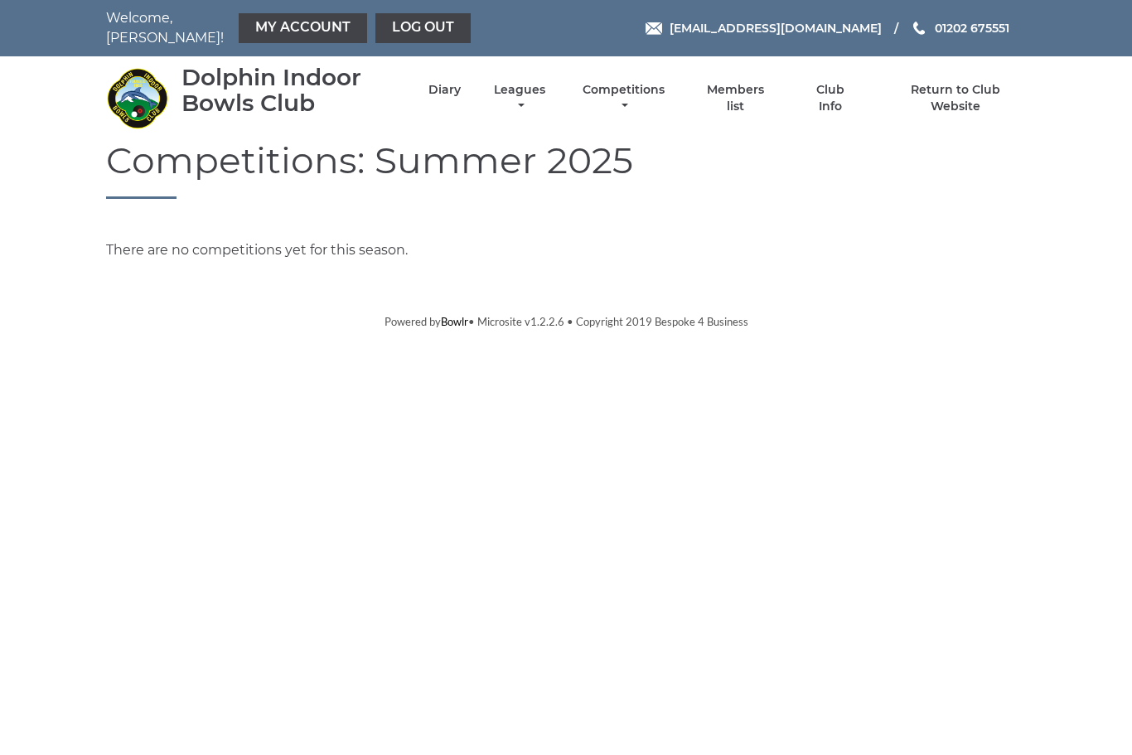
click at [669, 96] on link "Competitions" at bounding box center [623, 98] width 90 height 32
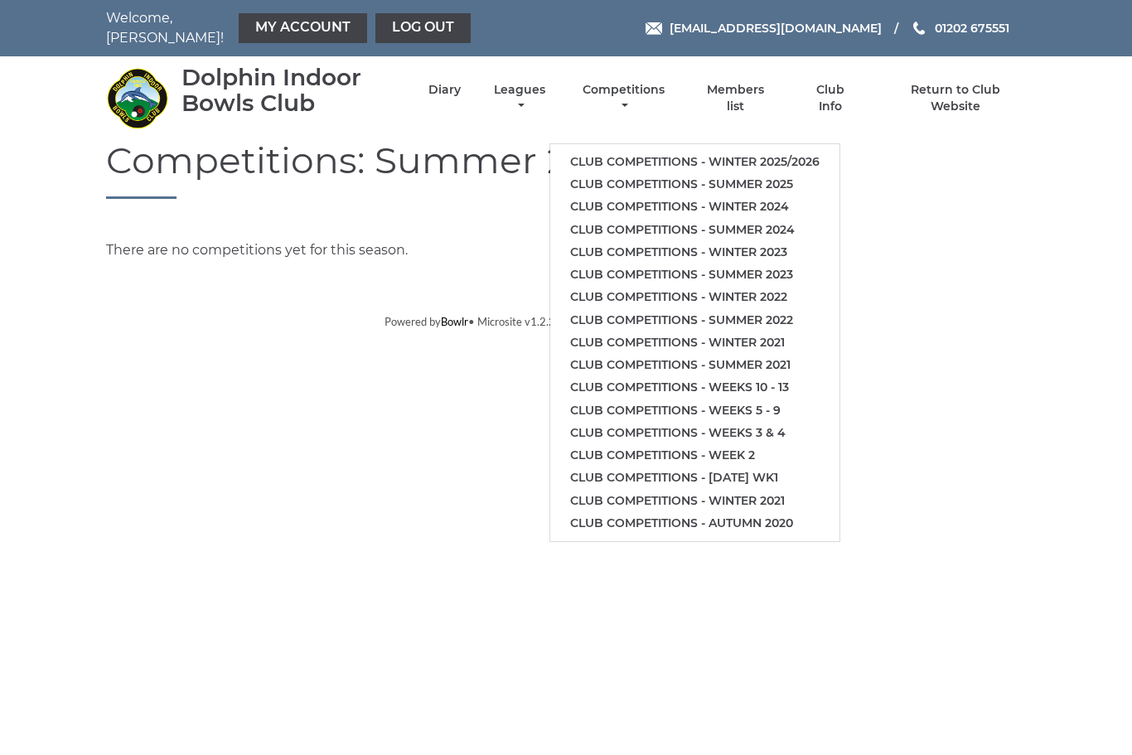
click at [779, 221] on link "Club competitions - Summer 2024" at bounding box center [694, 230] width 289 height 22
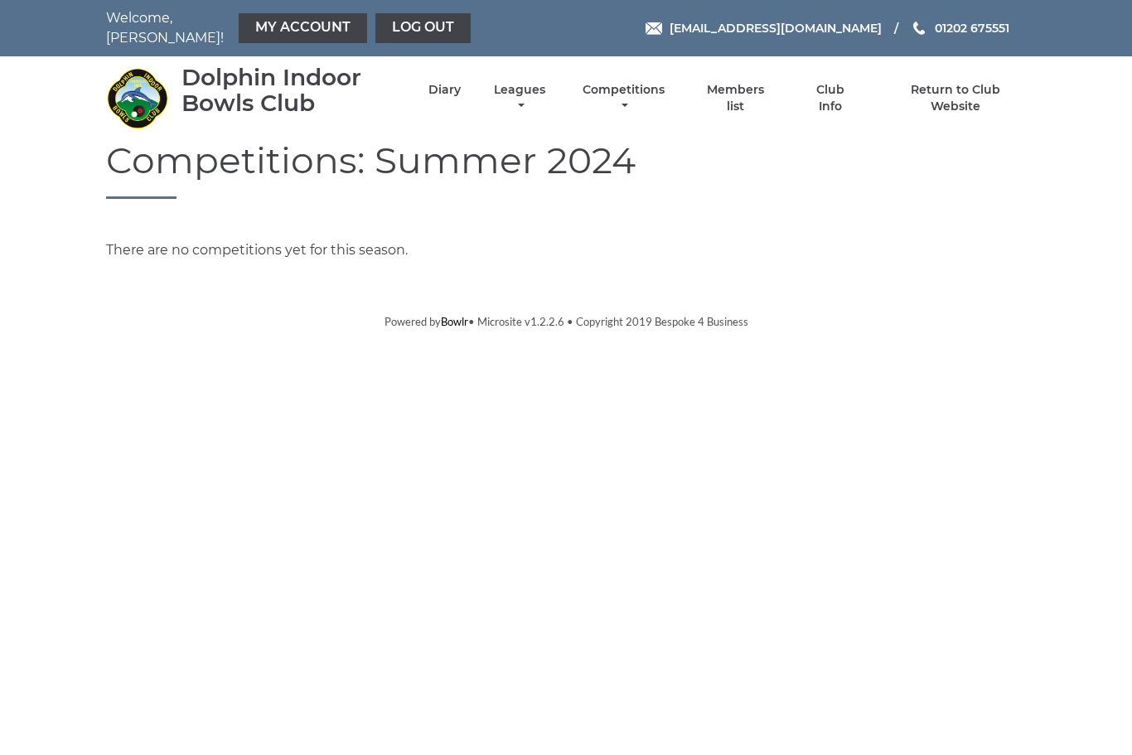
click at [669, 89] on link "Competitions" at bounding box center [623, 98] width 90 height 32
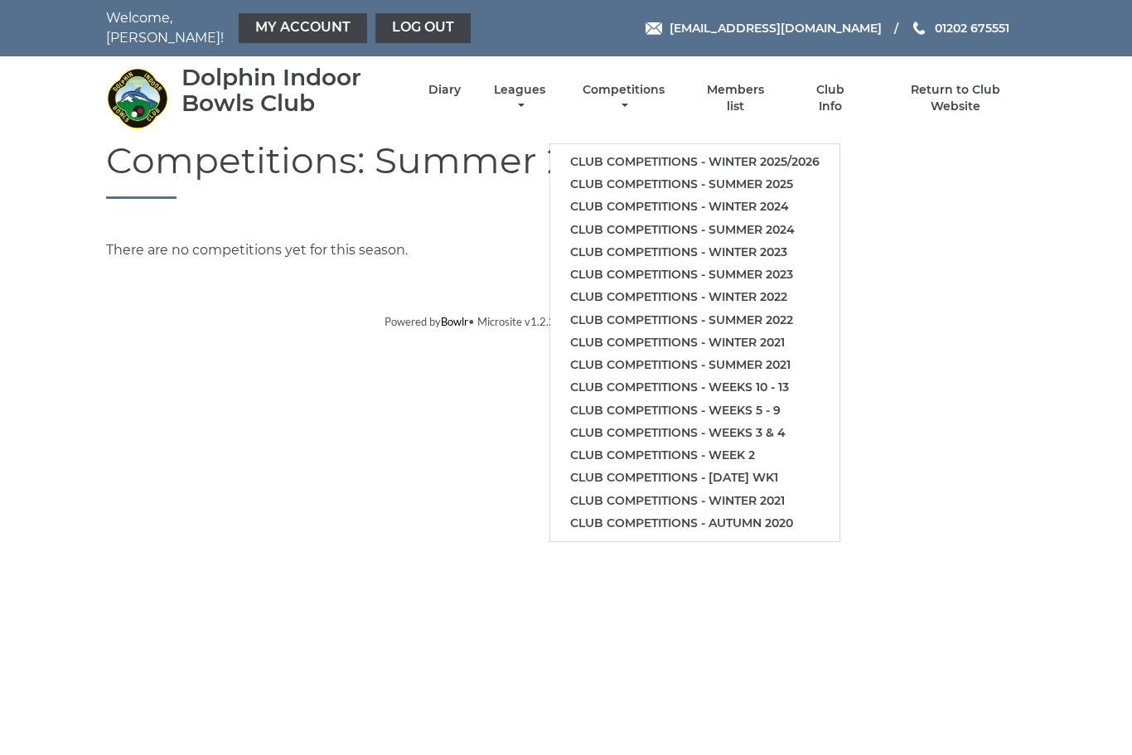
click at [464, 331] on html "Welcome, Ken! My Account Log out reception@dolphinibc.com 01202 675551" at bounding box center [566, 165] width 1132 height 331
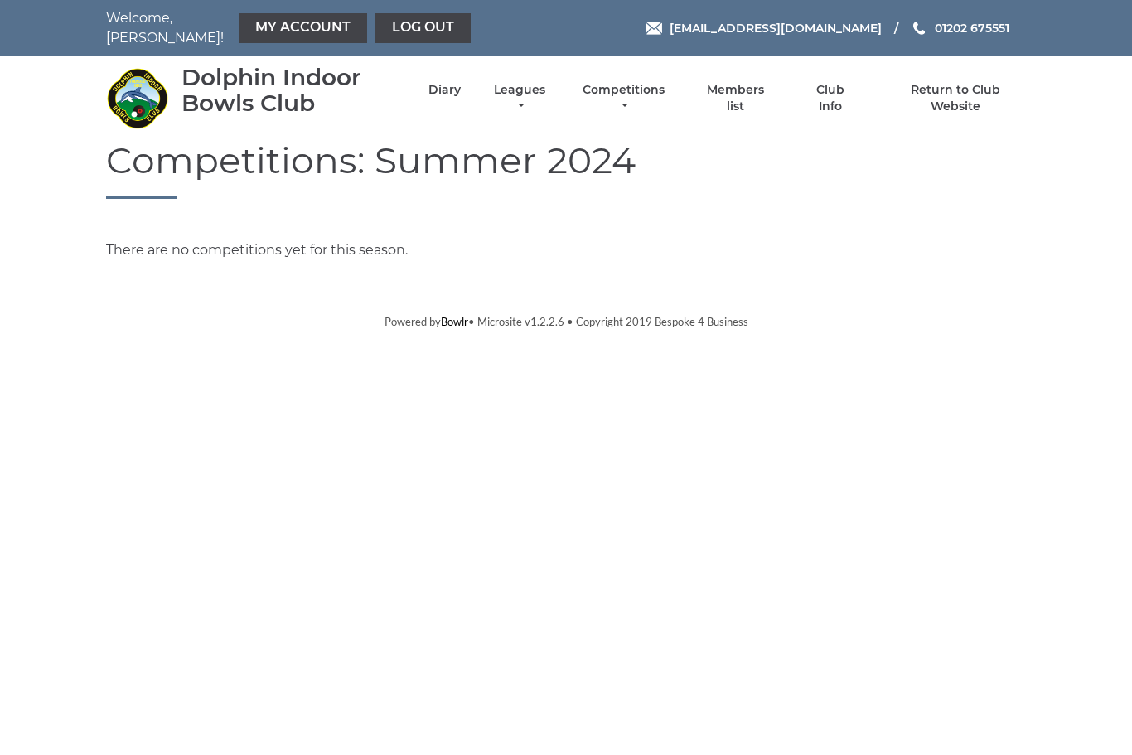
click at [669, 85] on link "Competitions" at bounding box center [623, 98] width 90 height 32
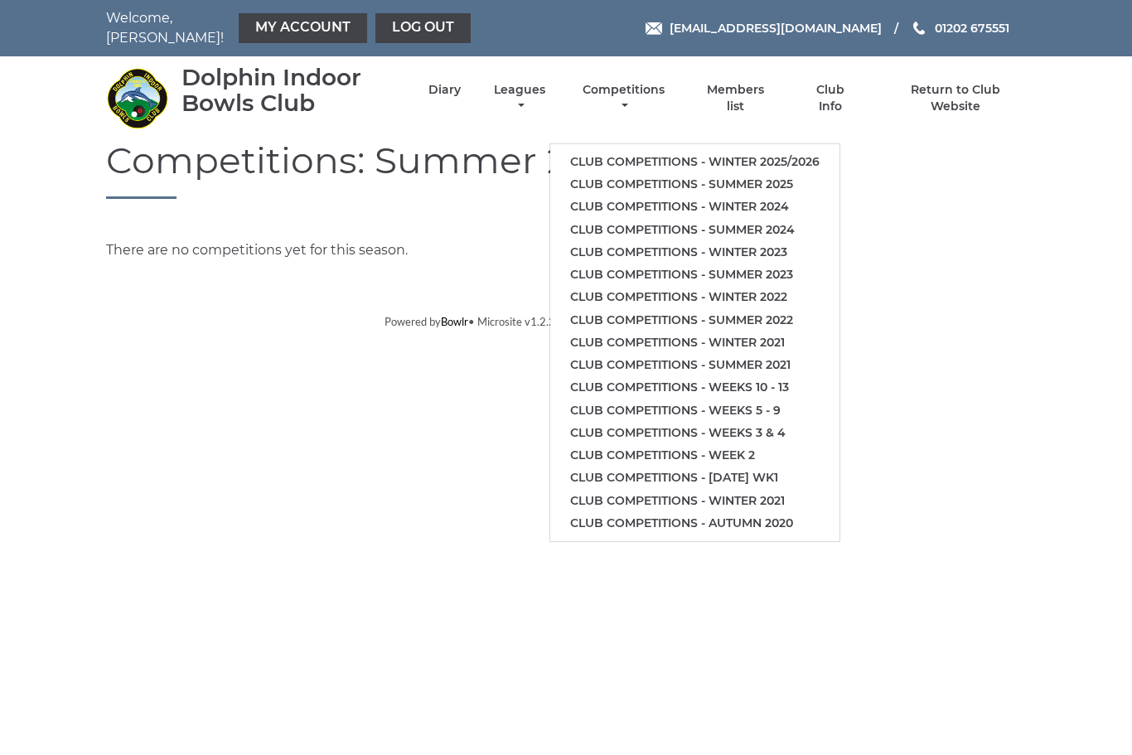
click at [830, 151] on link "Club competitions - Winter 2025/2026" at bounding box center [694, 162] width 289 height 22
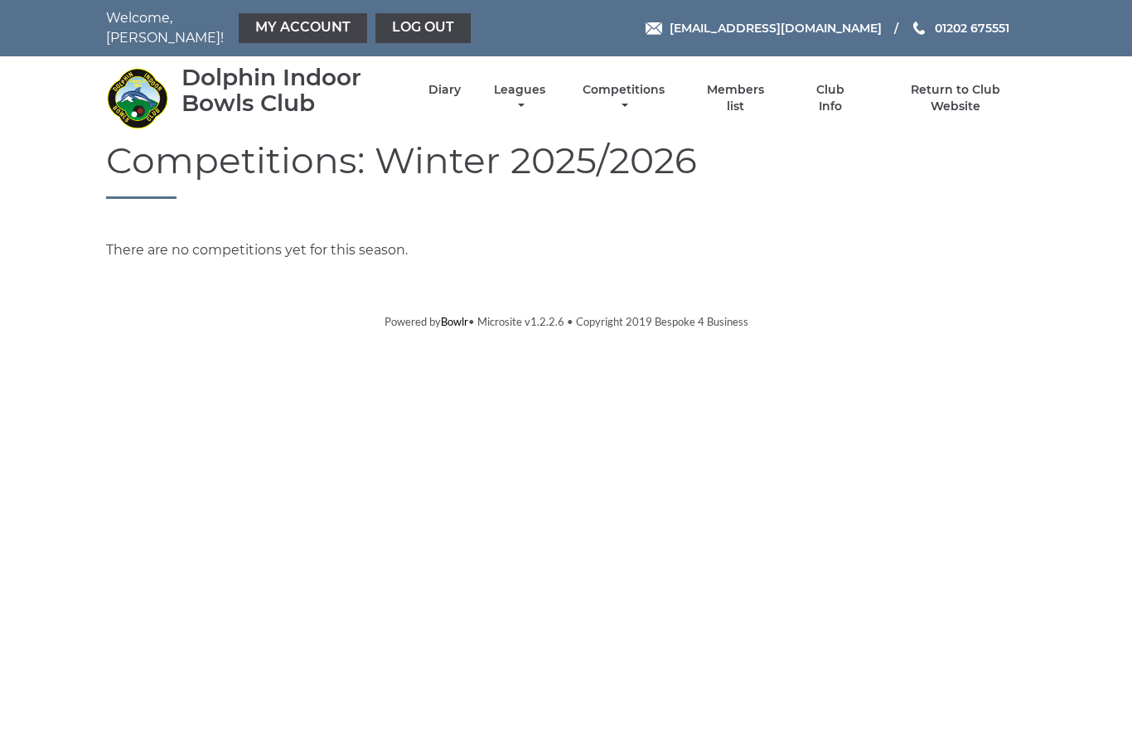
click at [461, 96] on link "Diary" at bounding box center [444, 90] width 32 height 16
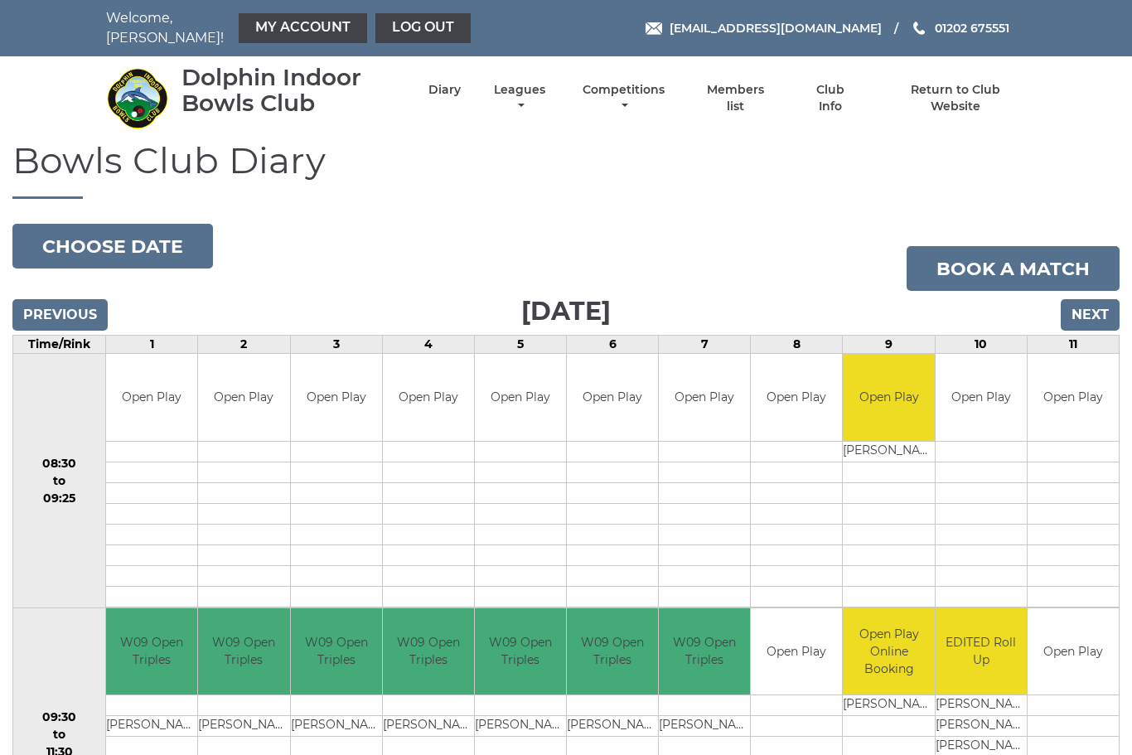
click at [549, 88] on link "Leagues" at bounding box center [520, 98] width 60 height 32
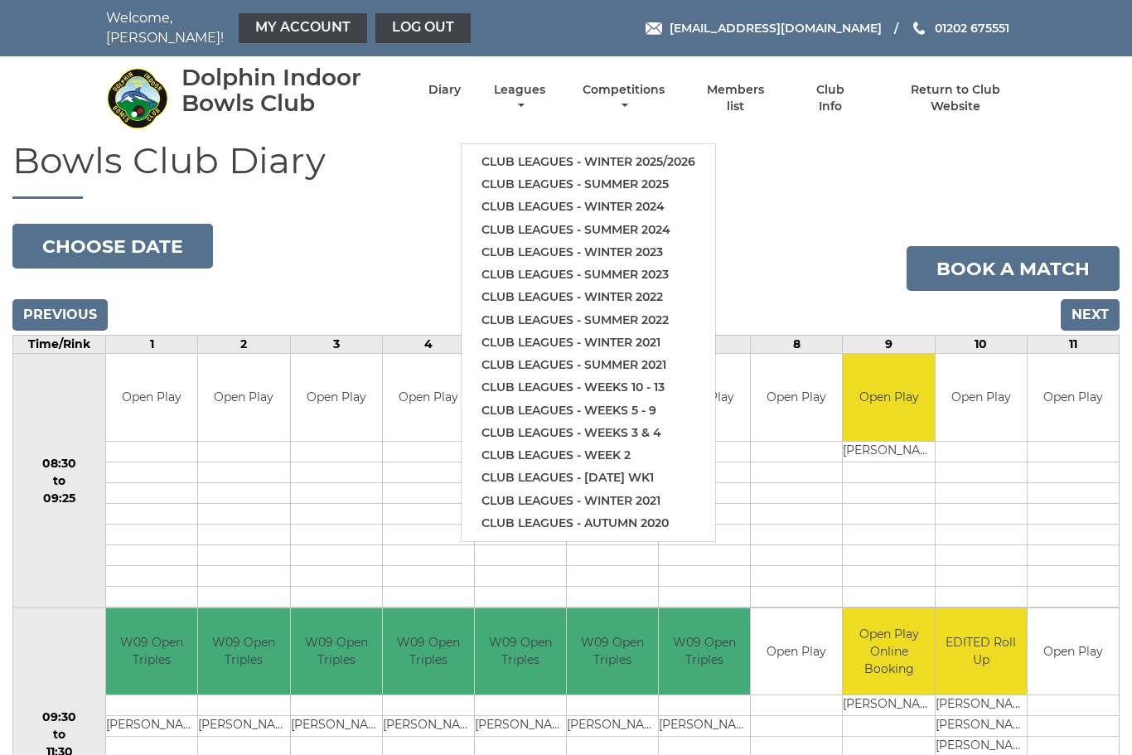
click at [676, 151] on link "Club leagues - Winter 2025/2026" at bounding box center [589, 162] width 254 height 22
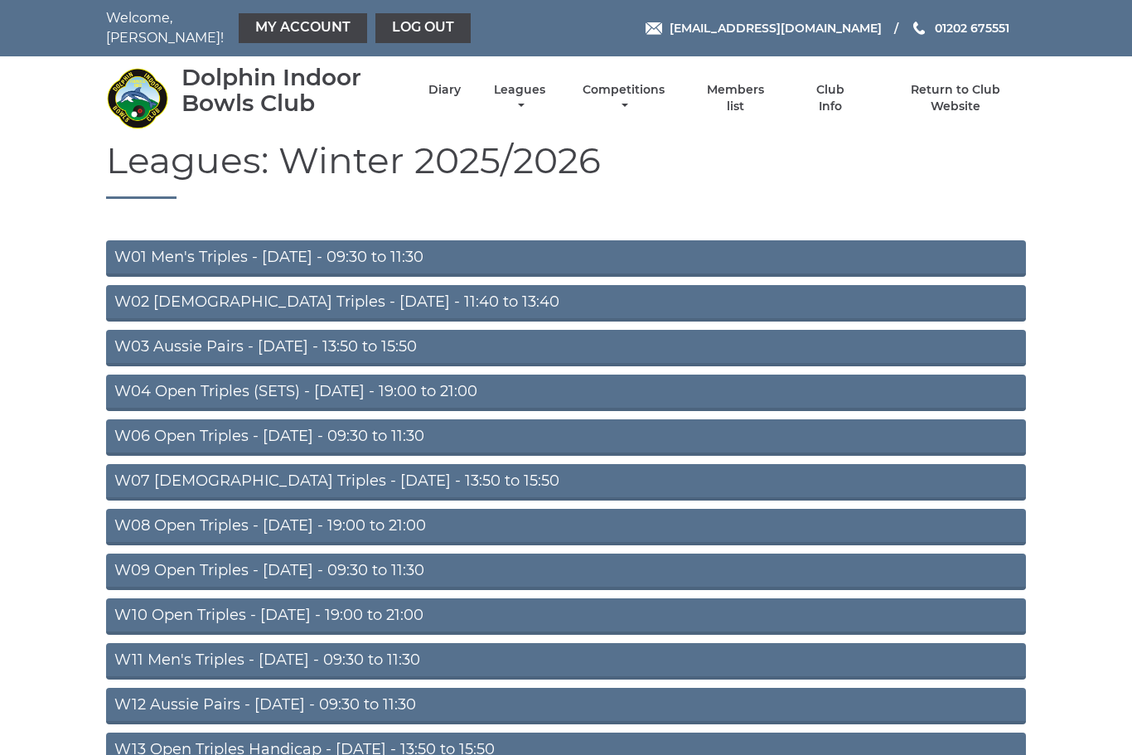
click at [658, 92] on link "Competitions" at bounding box center [623, 98] width 90 height 32
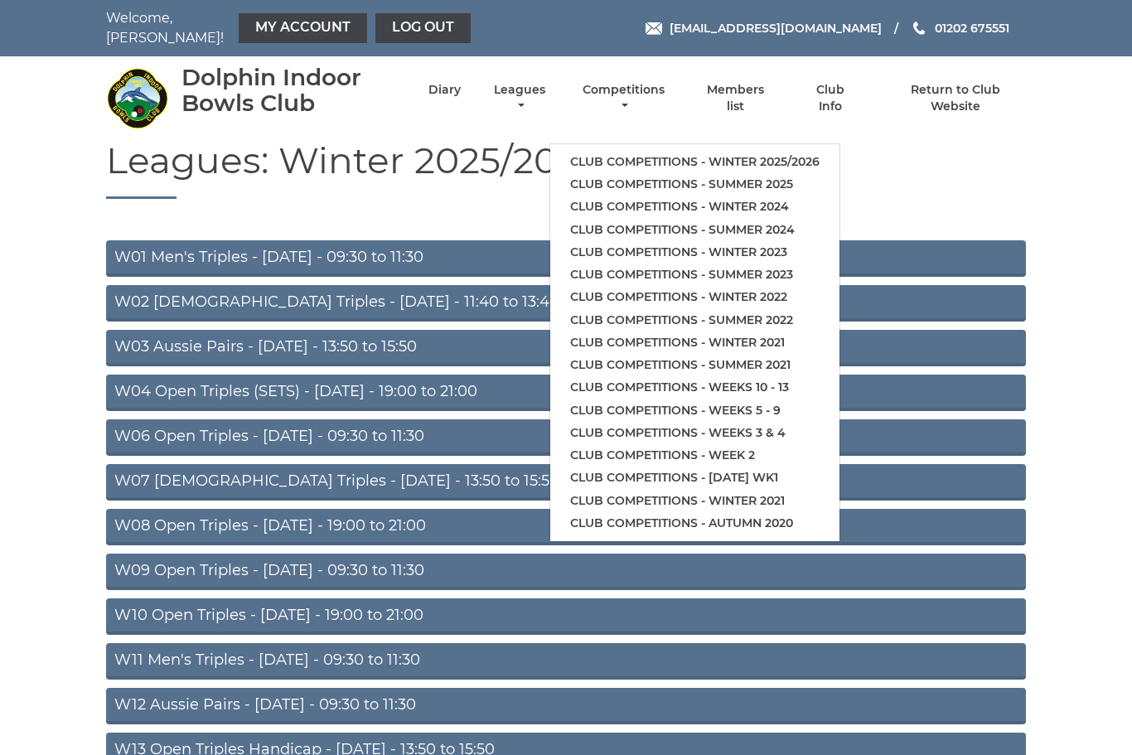
click at [761, 151] on link "Club competitions - Winter 2025/2026" at bounding box center [694, 162] width 289 height 22
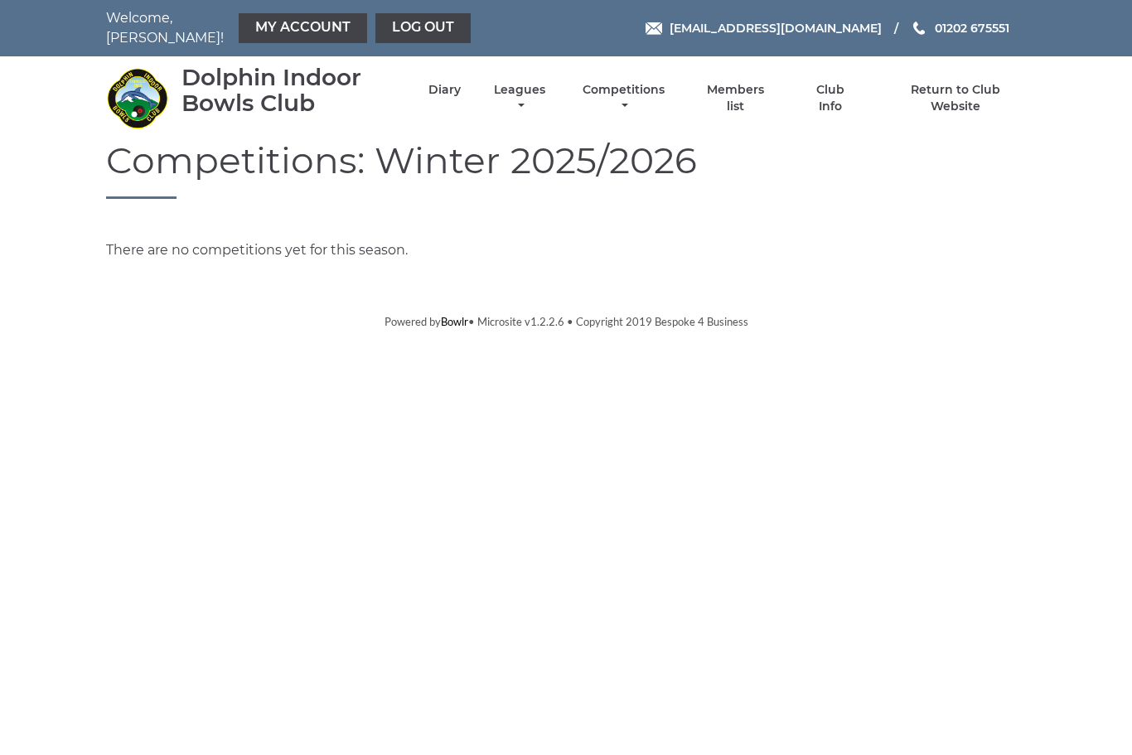
click at [669, 90] on link "Competitions" at bounding box center [623, 98] width 90 height 32
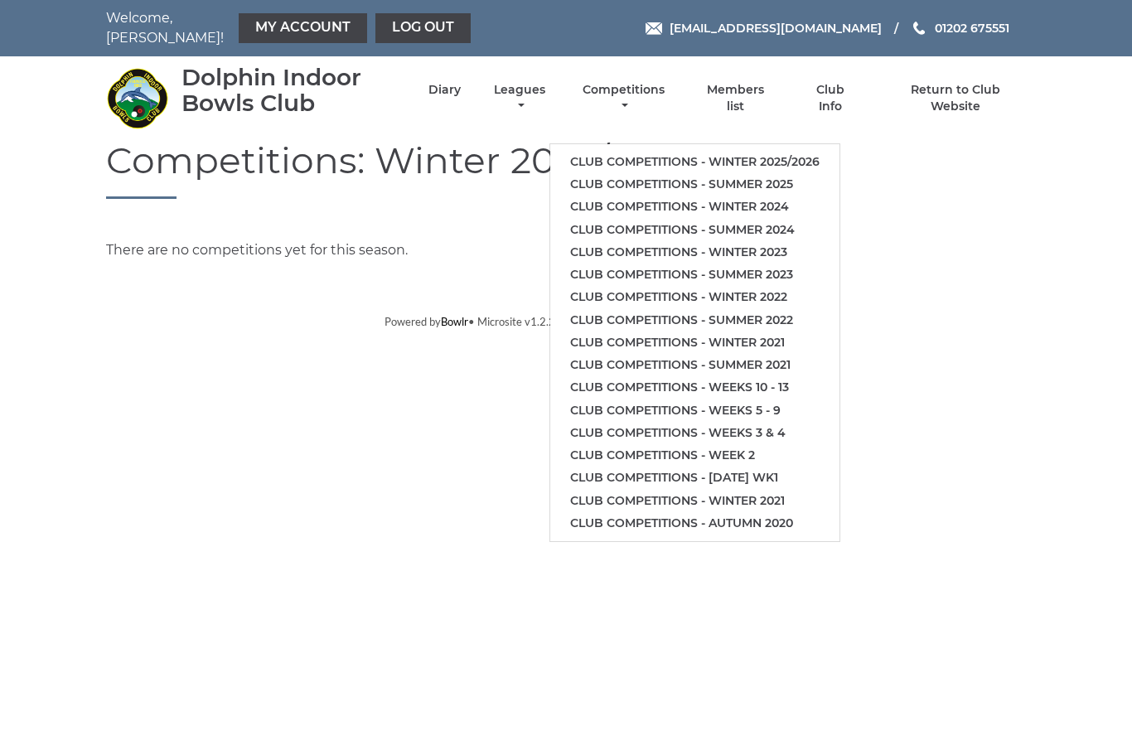
click at [549, 95] on link "Leagues" at bounding box center [520, 98] width 60 height 32
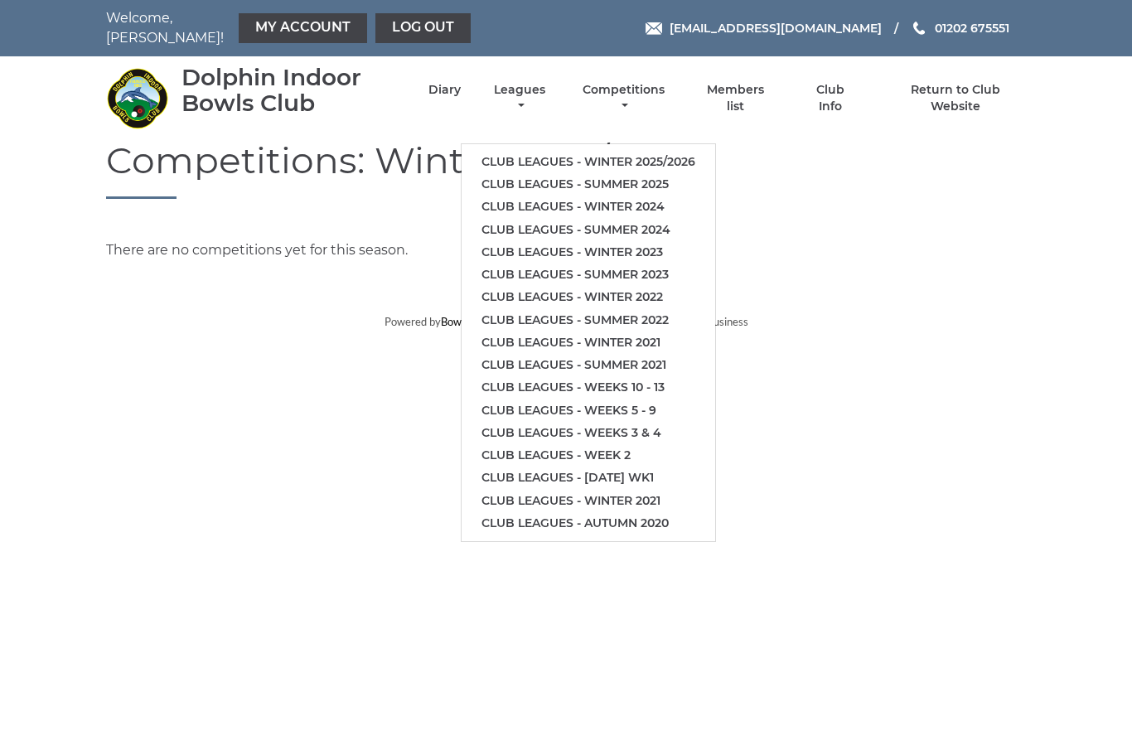
click at [656, 151] on link "Club leagues - Winter 2025/2026" at bounding box center [589, 162] width 254 height 22
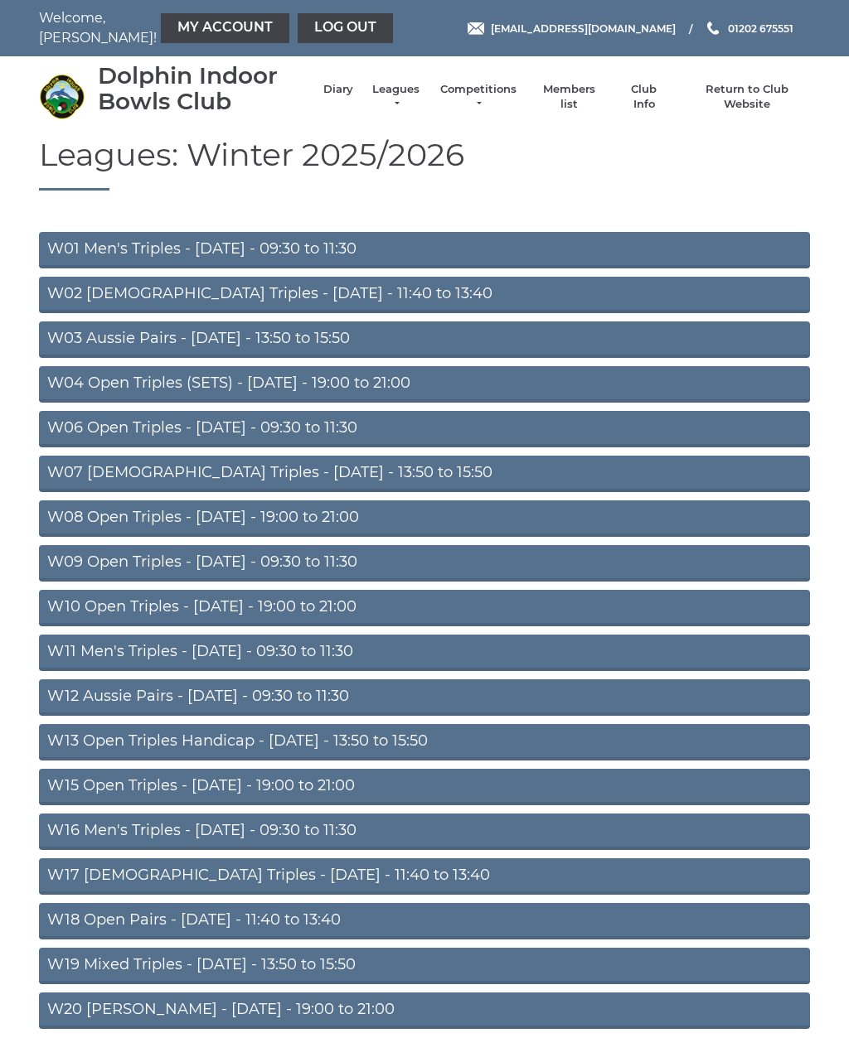
click at [164, 237] on link "W01 Men's Triples - [DATE] - 09:30 to 11:30" at bounding box center [424, 250] width 771 height 36
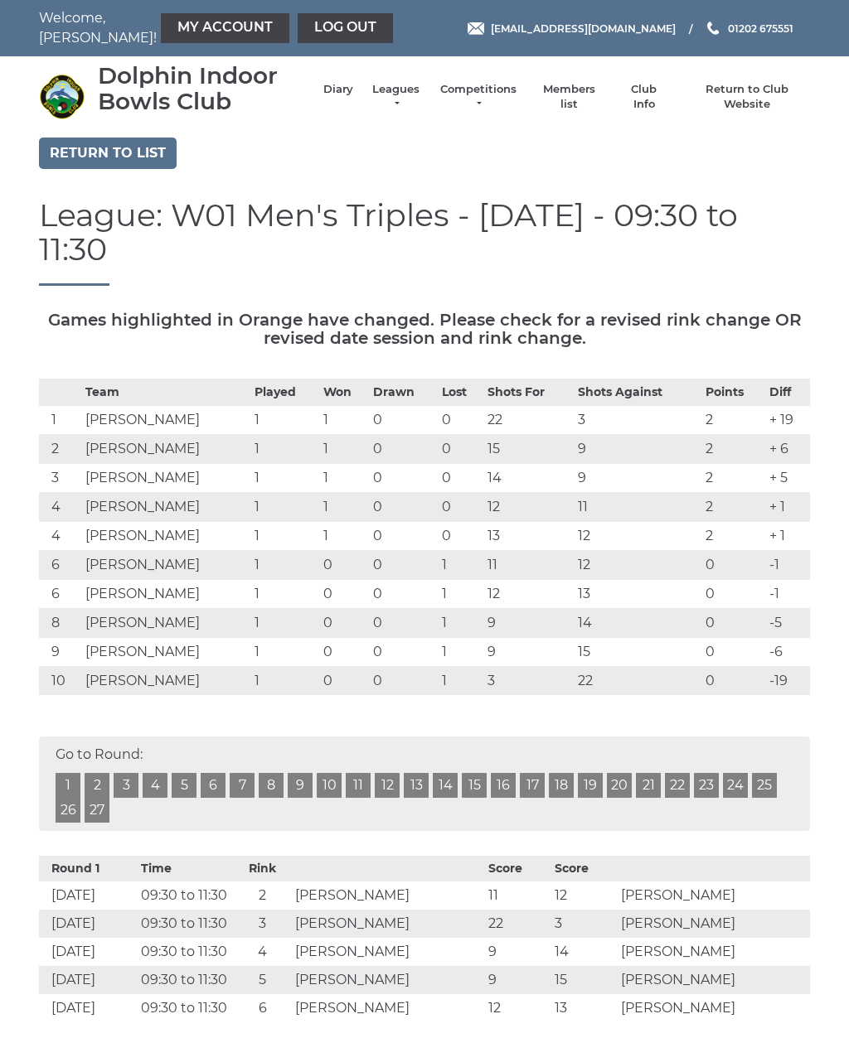
click at [185, 169] on div "Return to list" at bounding box center [425, 156] width 796 height 36
click at [409, 102] on link "Leagues" at bounding box center [396, 97] width 52 height 30
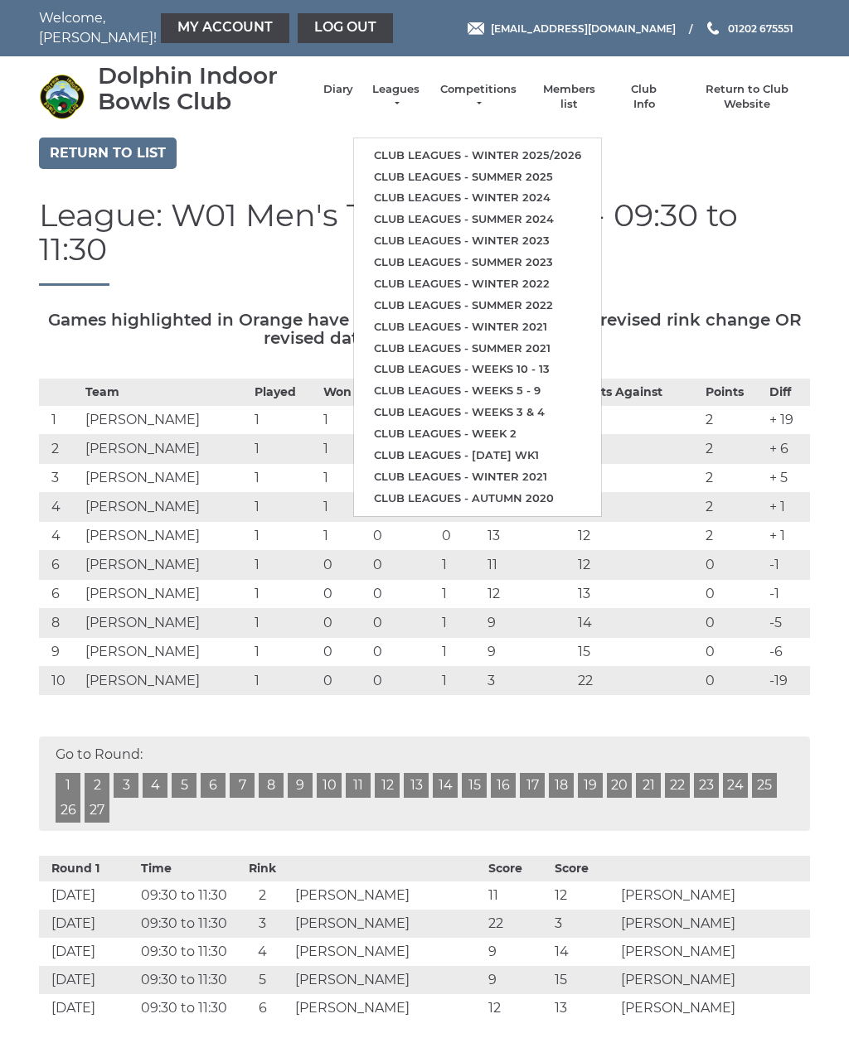
click at [510, 145] on link "Club leagues - Winter 2025/2026" at bounding box center [477, 156] width 247 height 22
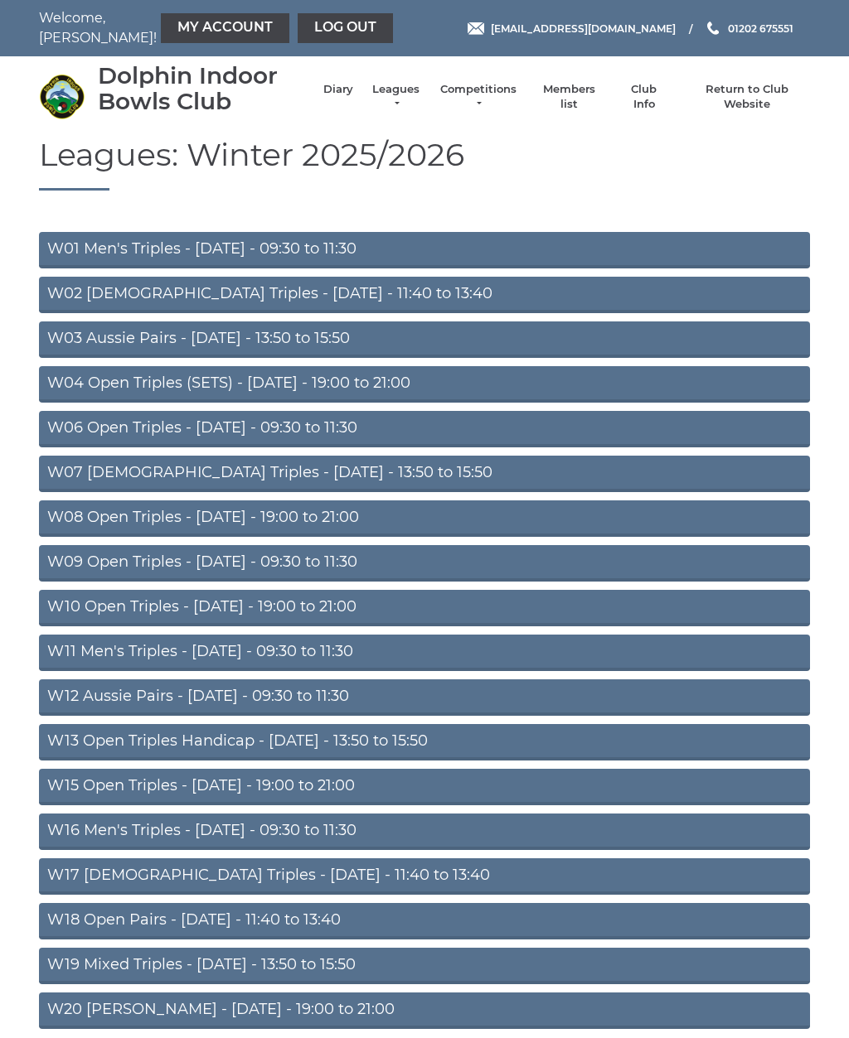
click at [183, 346] on link "W03 Aussie Pairs - [DATE] - 13:50 to 15:50" at bounding box center [424, 340] width 771 height 36
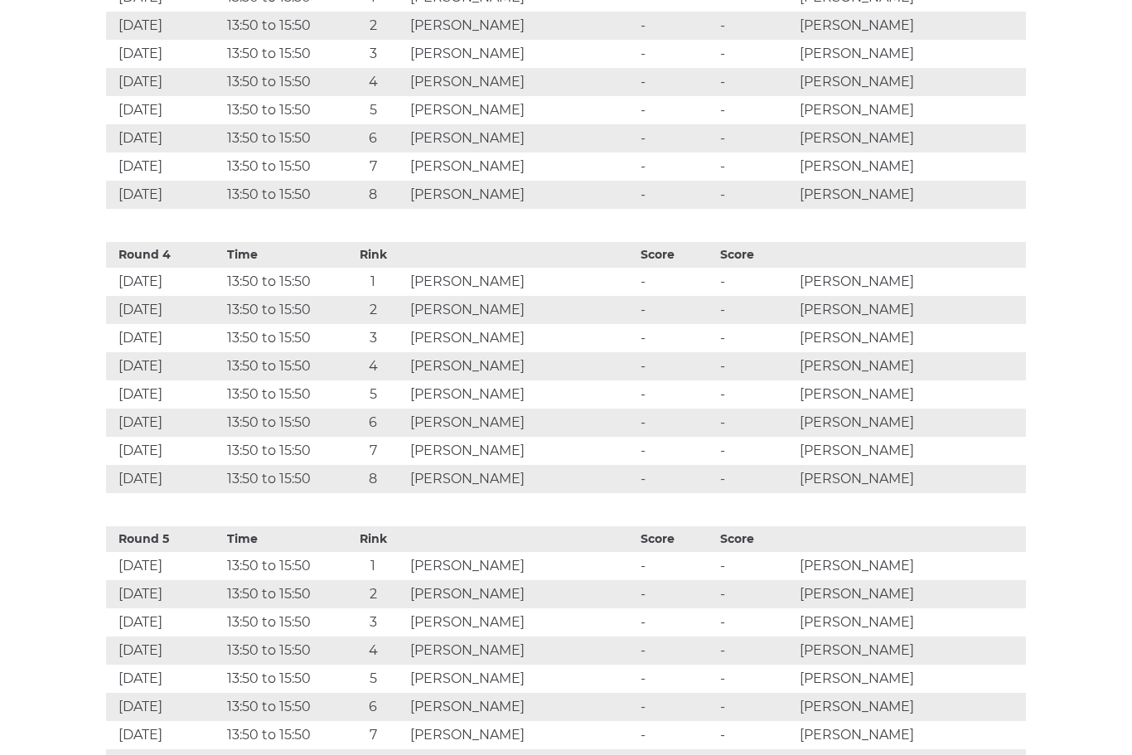
scroll to position [1575, 0]
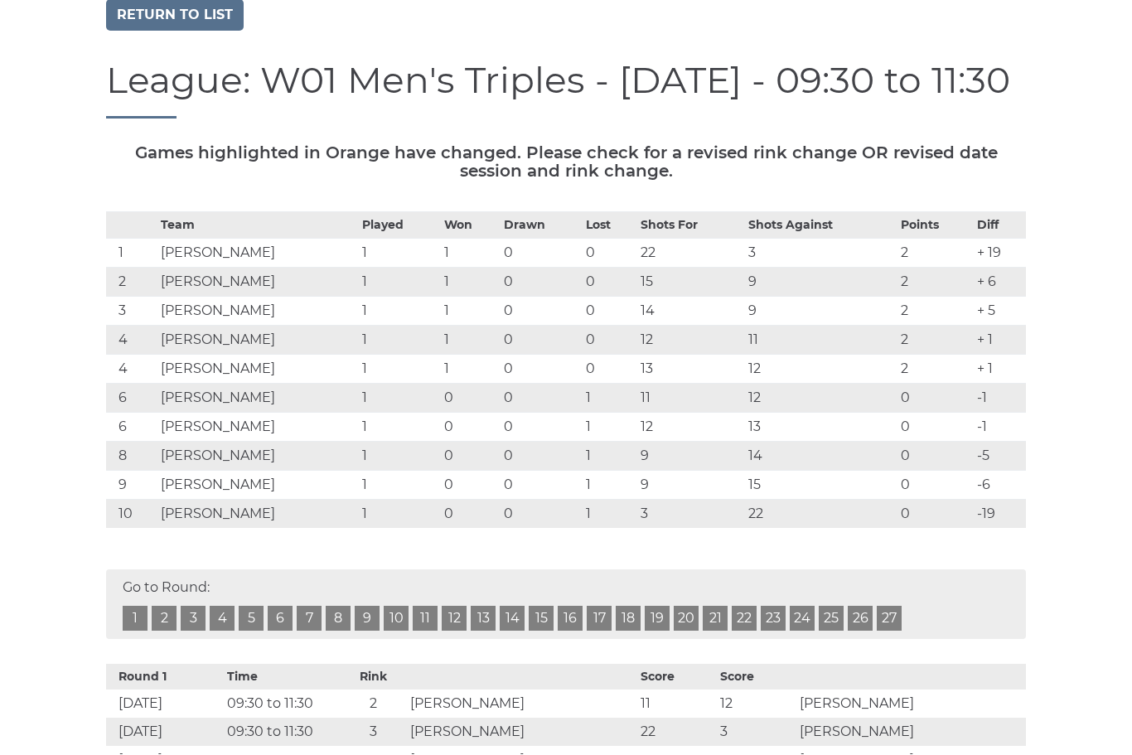
scroll to position [140, 0]
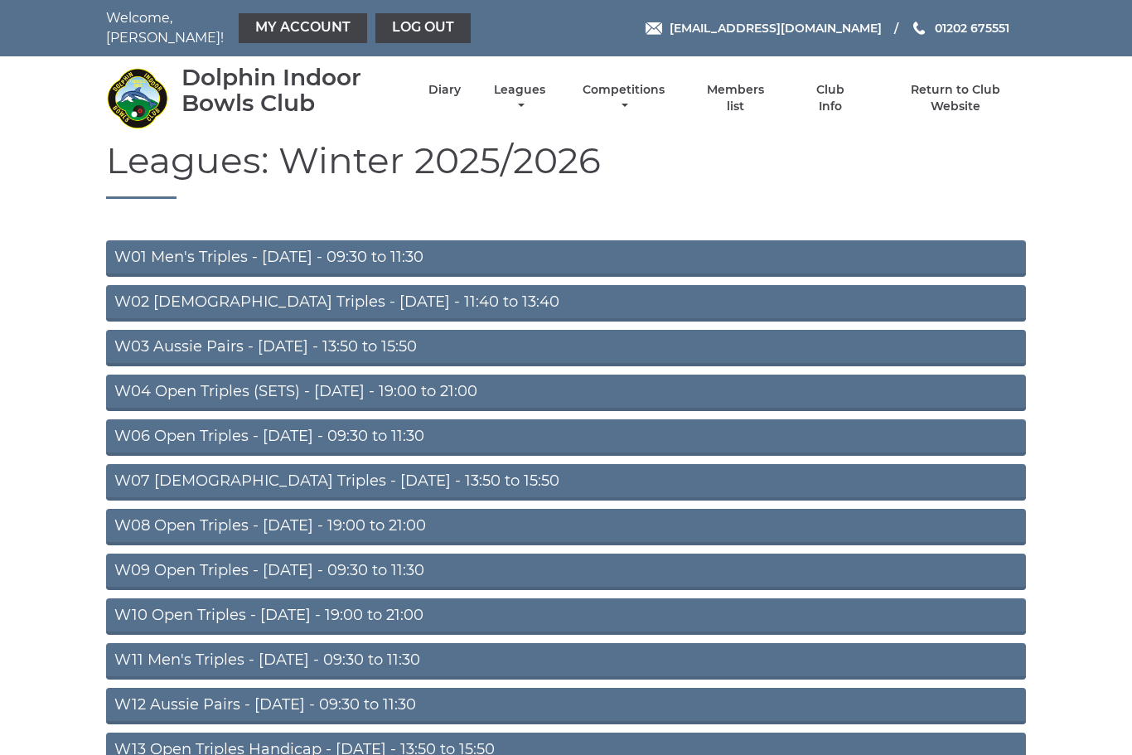
scroll to position [196, 0]
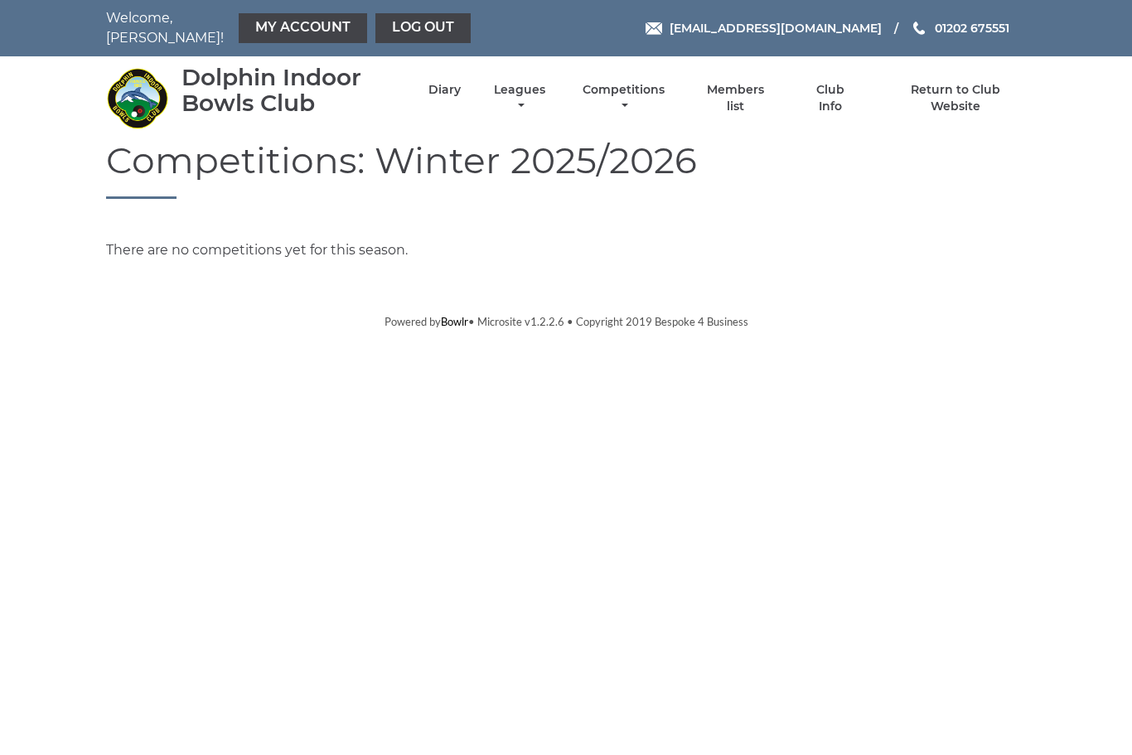
click at [753, 94] on link "Members list" at bounding box center [736, 98] width 76 height 32
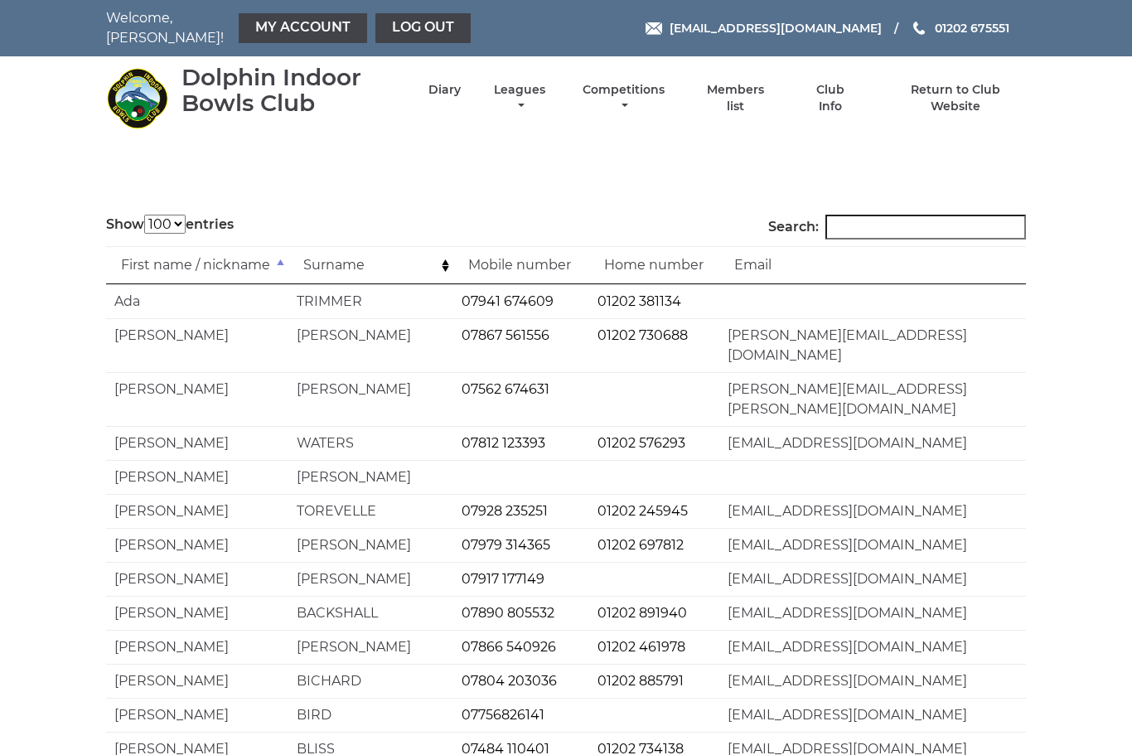
select select "100"
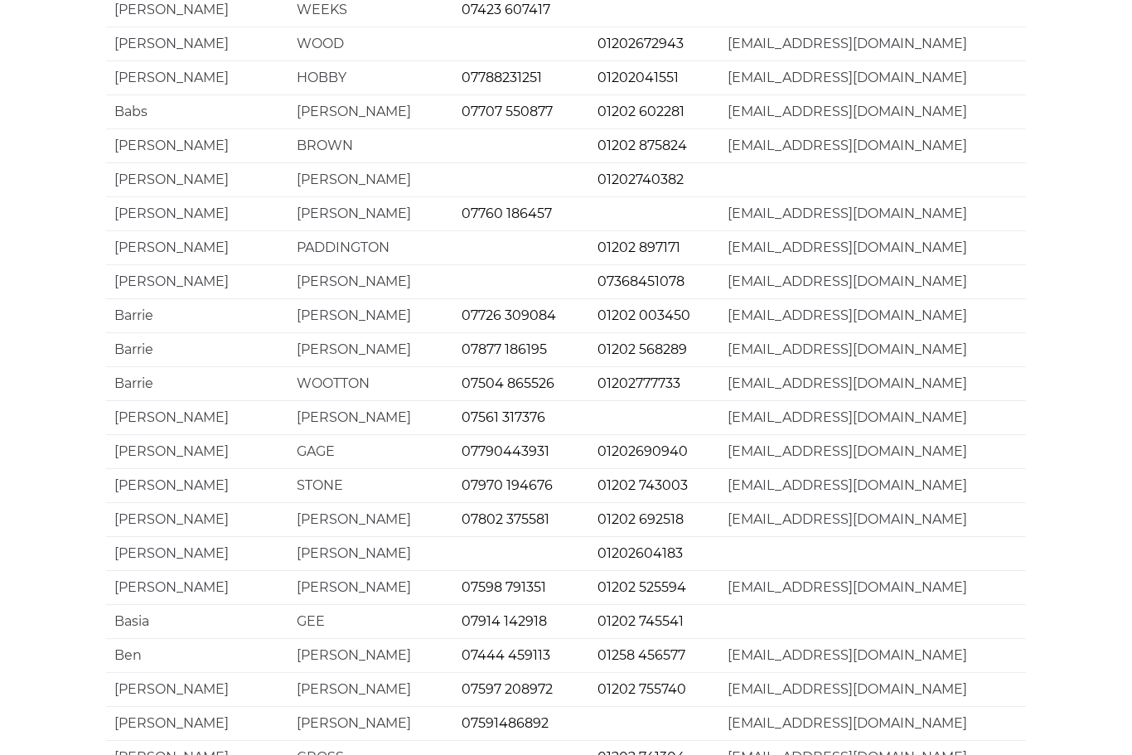
scroll to position [2994, 0]
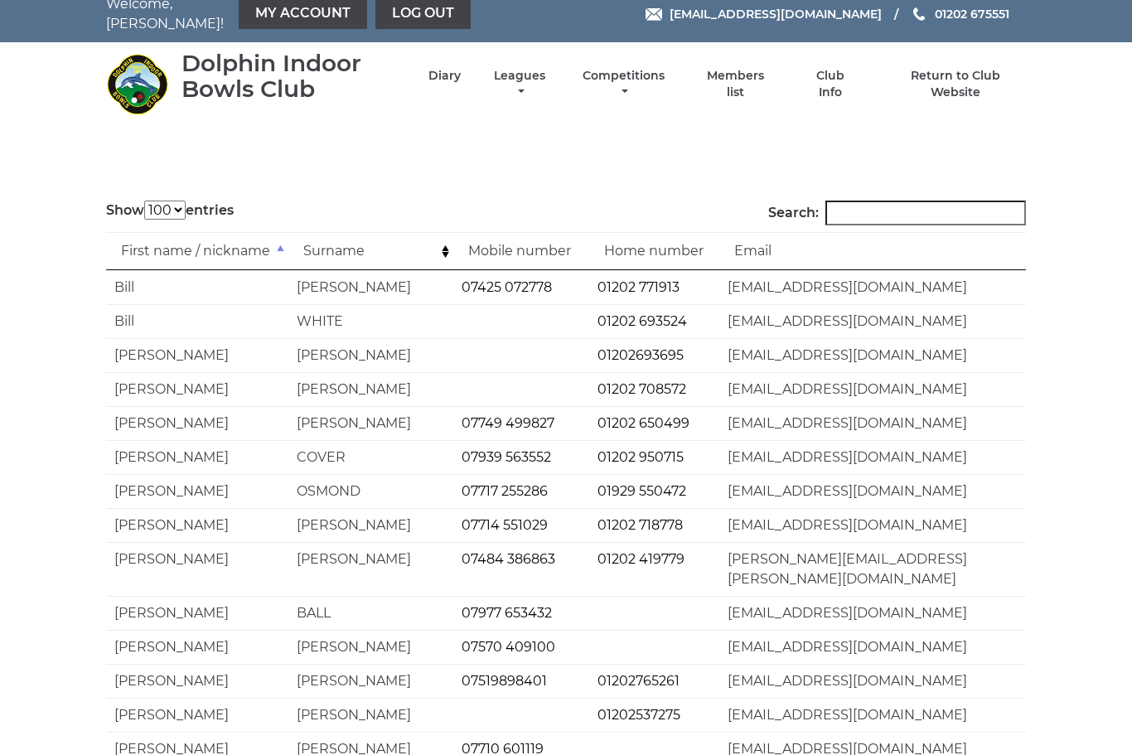
scroll to position [0, 0]
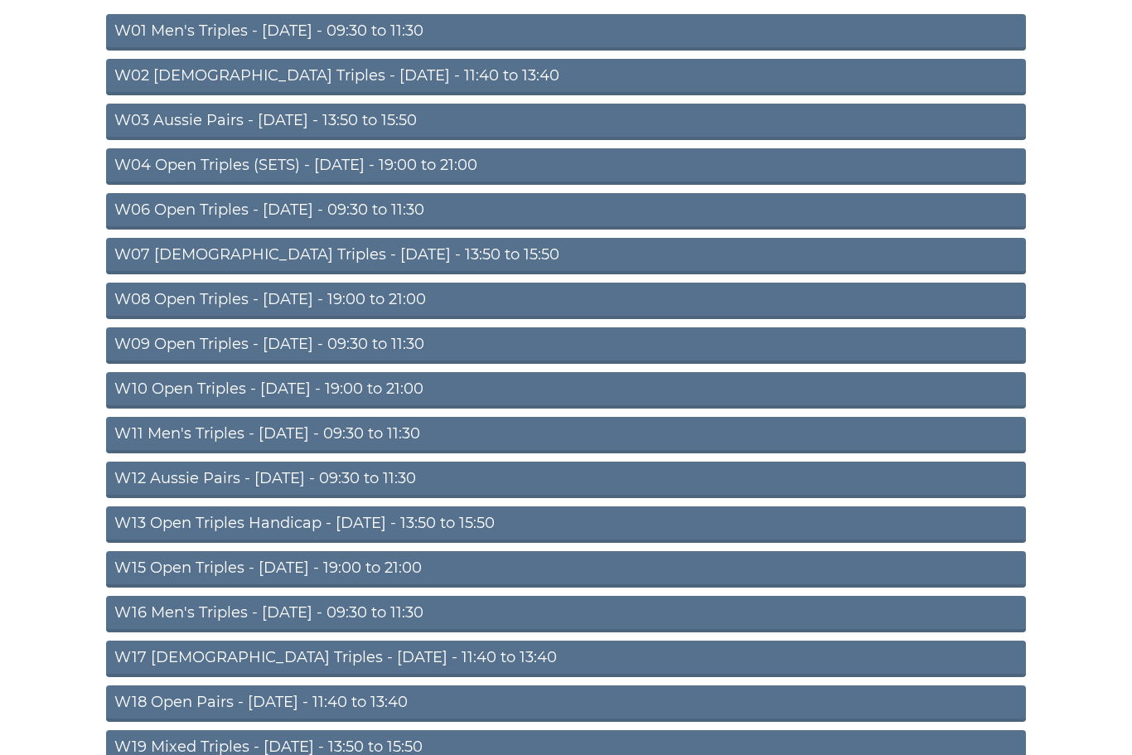
scroll to position [226, 0]
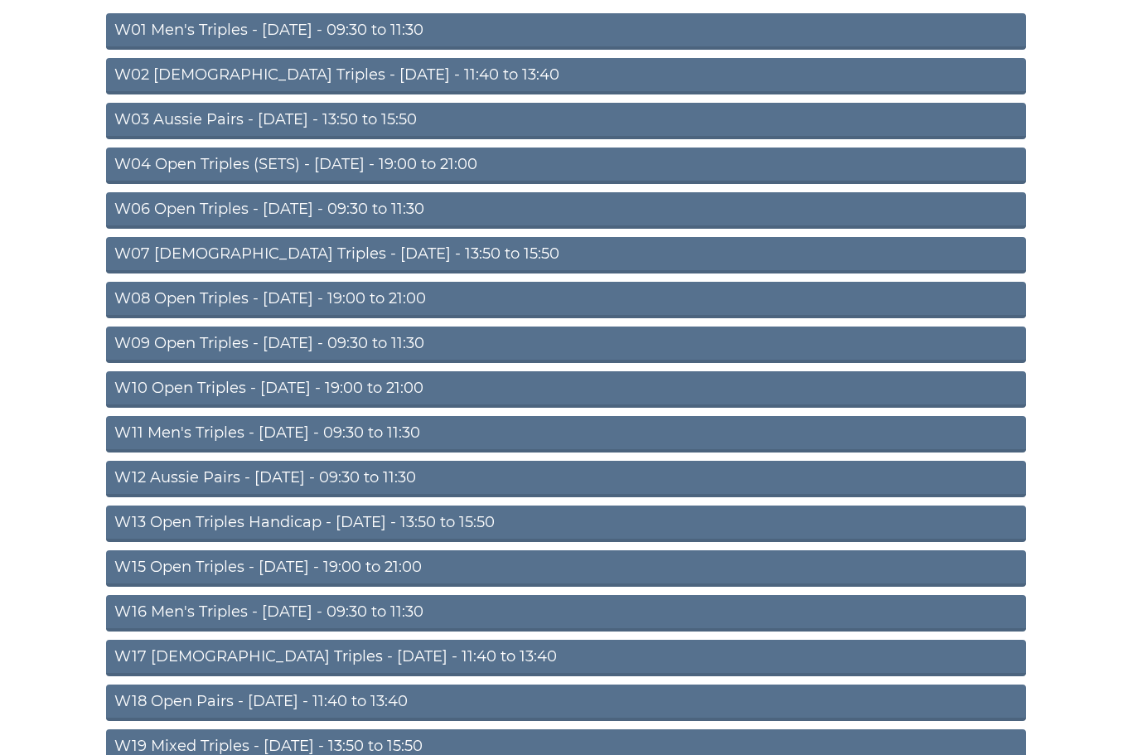
click at [266, 520] on link "W13 Open Triples Handicap - [DATE] - 13:50 to 15:50" at bounding box center [566, 524] width 920 height 36
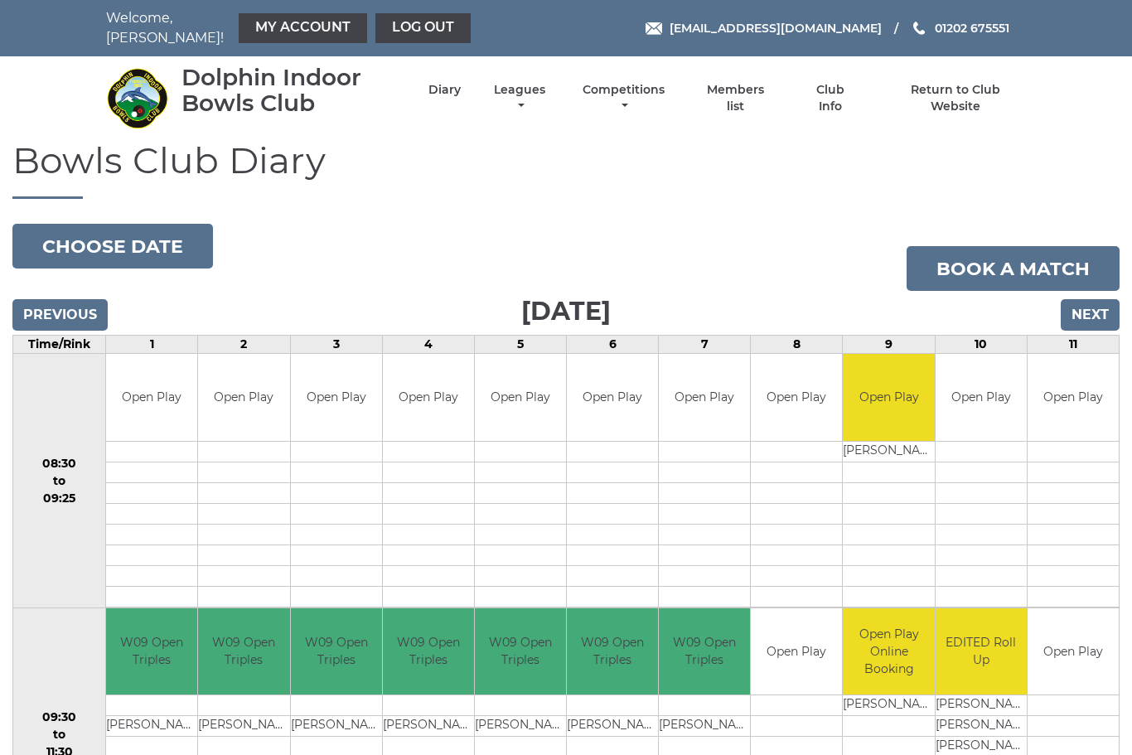
click at [384, 18] on link "Log out" at bounding box center [422, 28] width 95 height 30
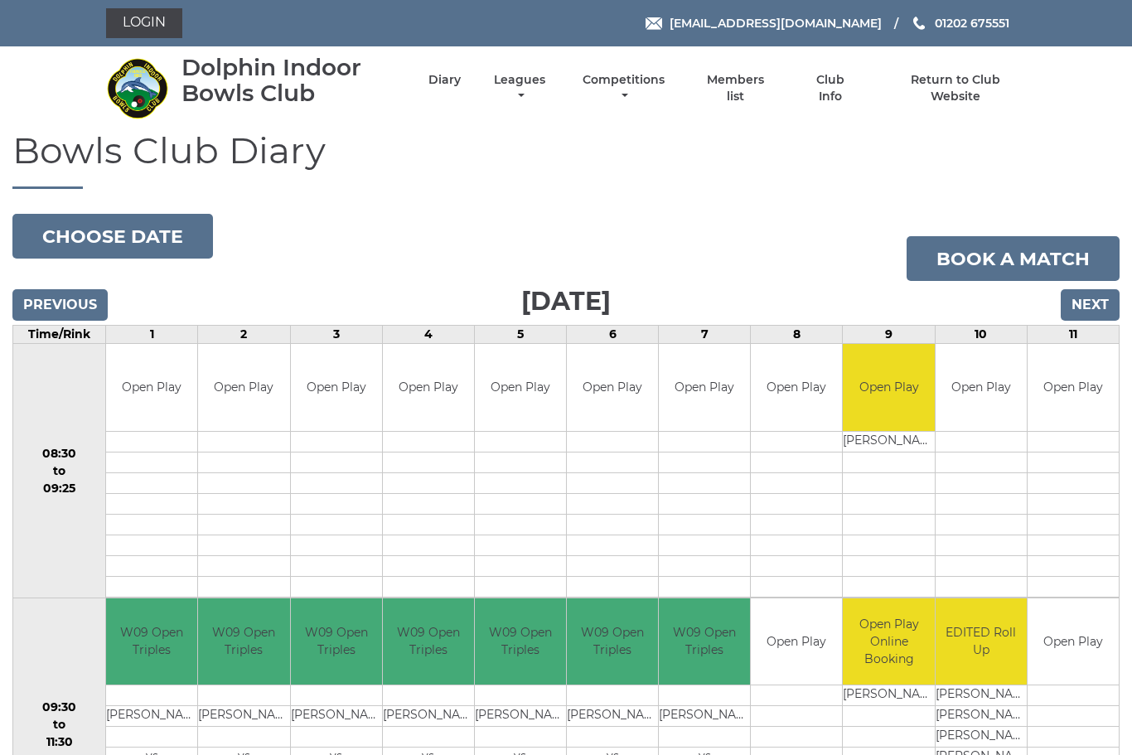
click at [765, 94] on link "Members list" at bounding box center [736, 88] width 76 height 32
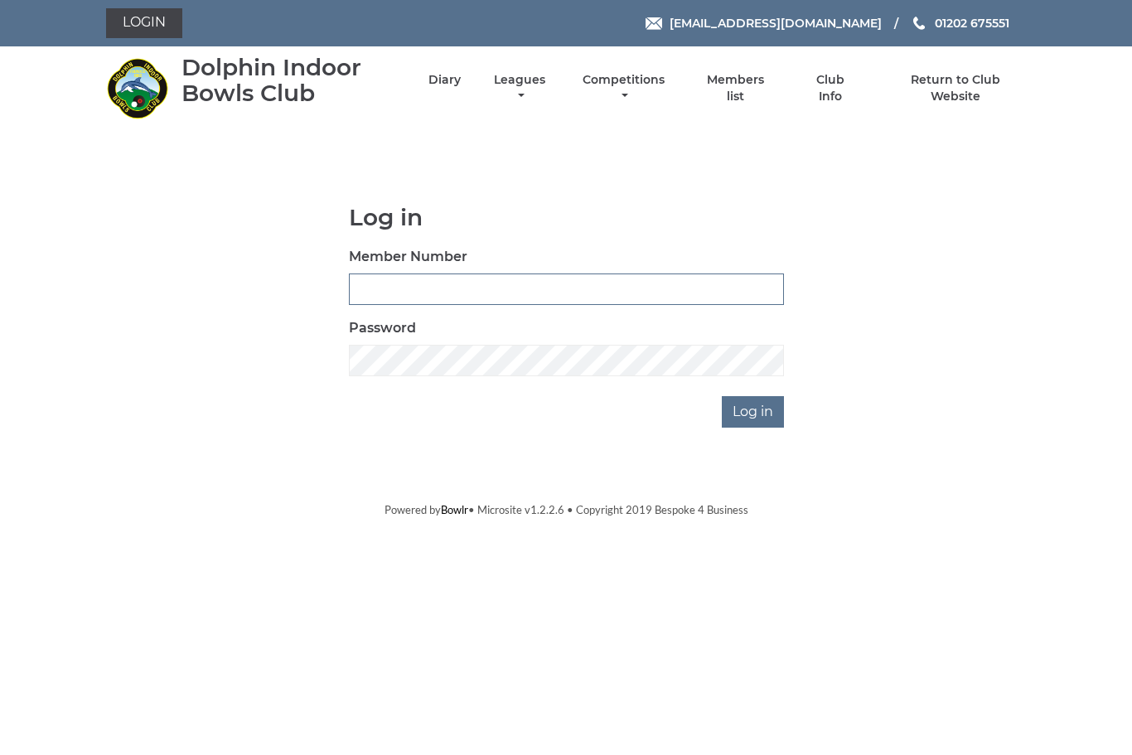
type input "3543"
click at [754, 411] on input "Log in" at bounding box center [753, 411] width 62 height 31
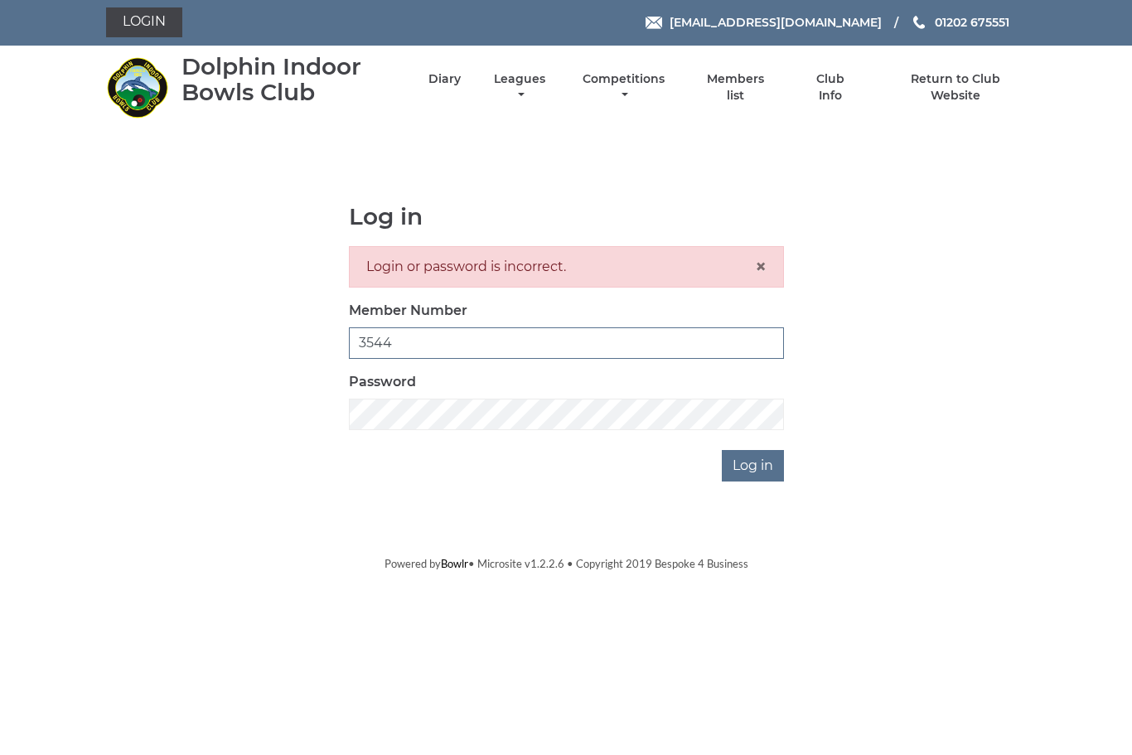
click at [401, 341] on input "3544" at bounding box center [566, 343] width 435 height 31
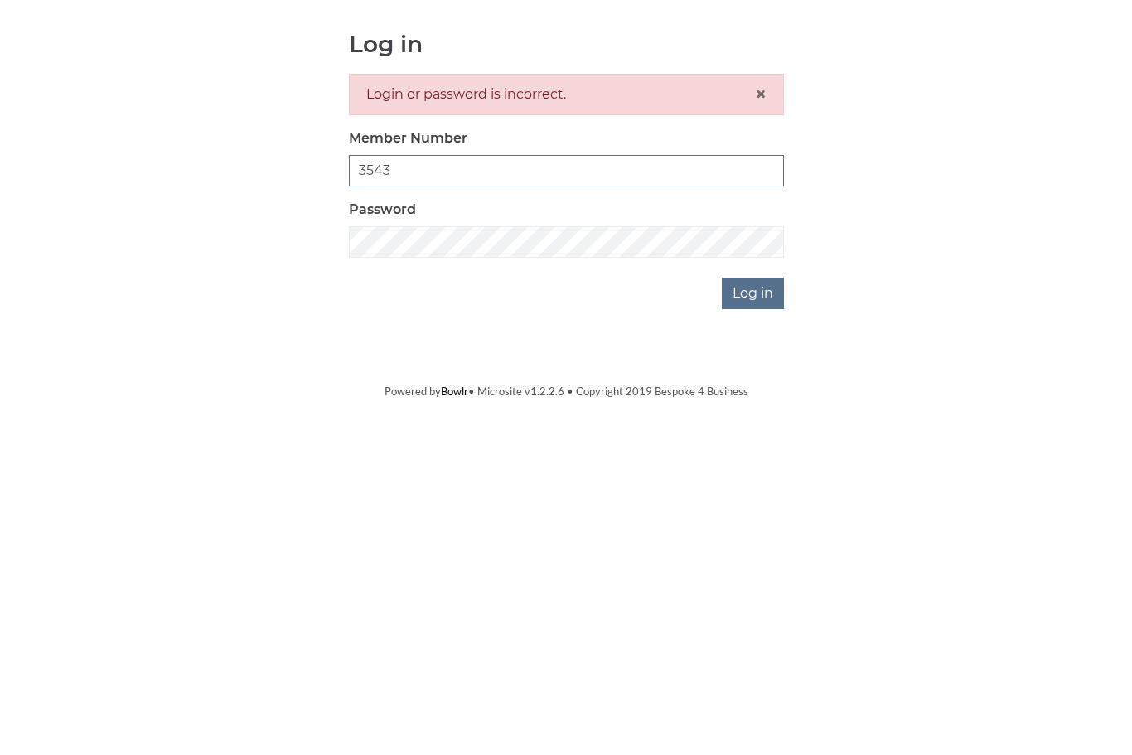
type input "3543"
click at [751, 451] on input "Log in" at bounding box center [753, 466] width 62 height 31
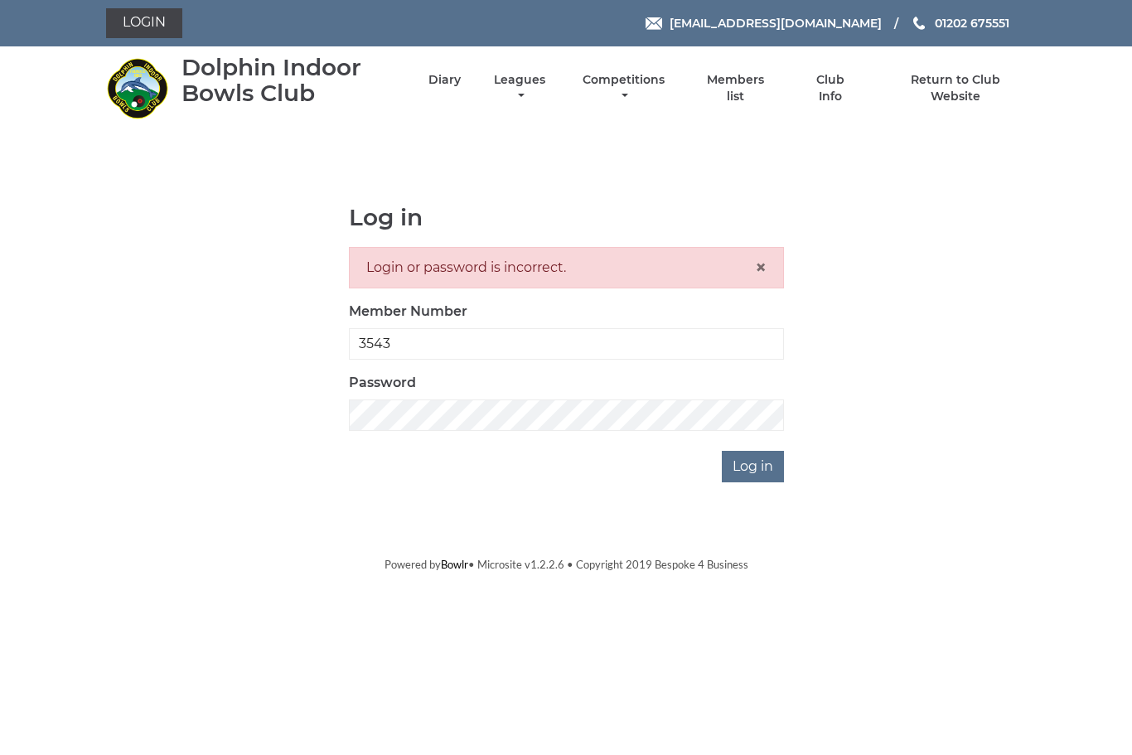
click at [145, 34] on link "Login" at bounding box center [144, 23] width 76 height 30
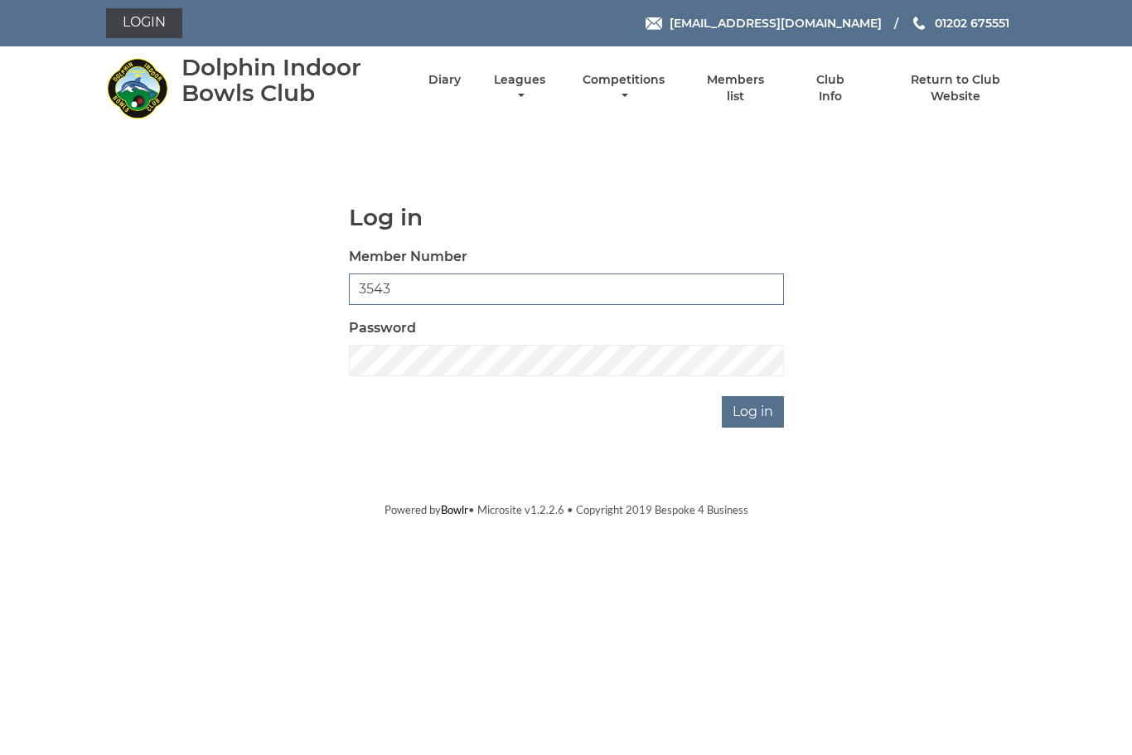
type input "3543"
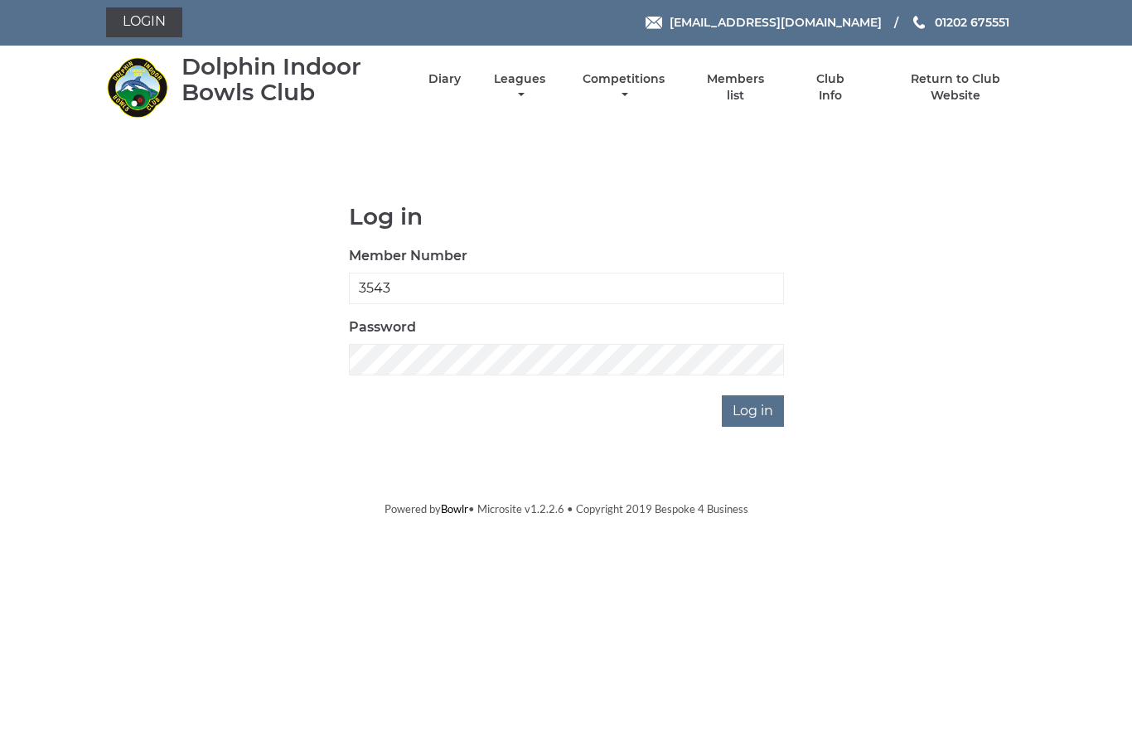
click at [769, 424] on input "Log in" at bounding box center [753, 411] width 62 height 31
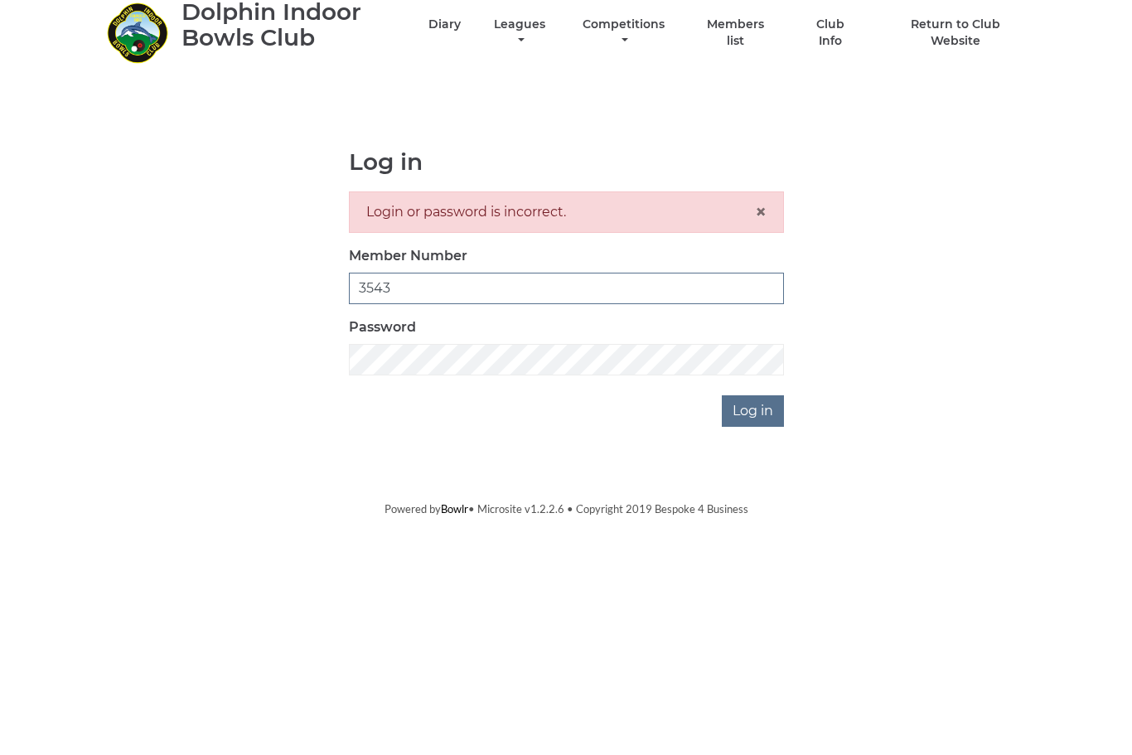
type input "3544"
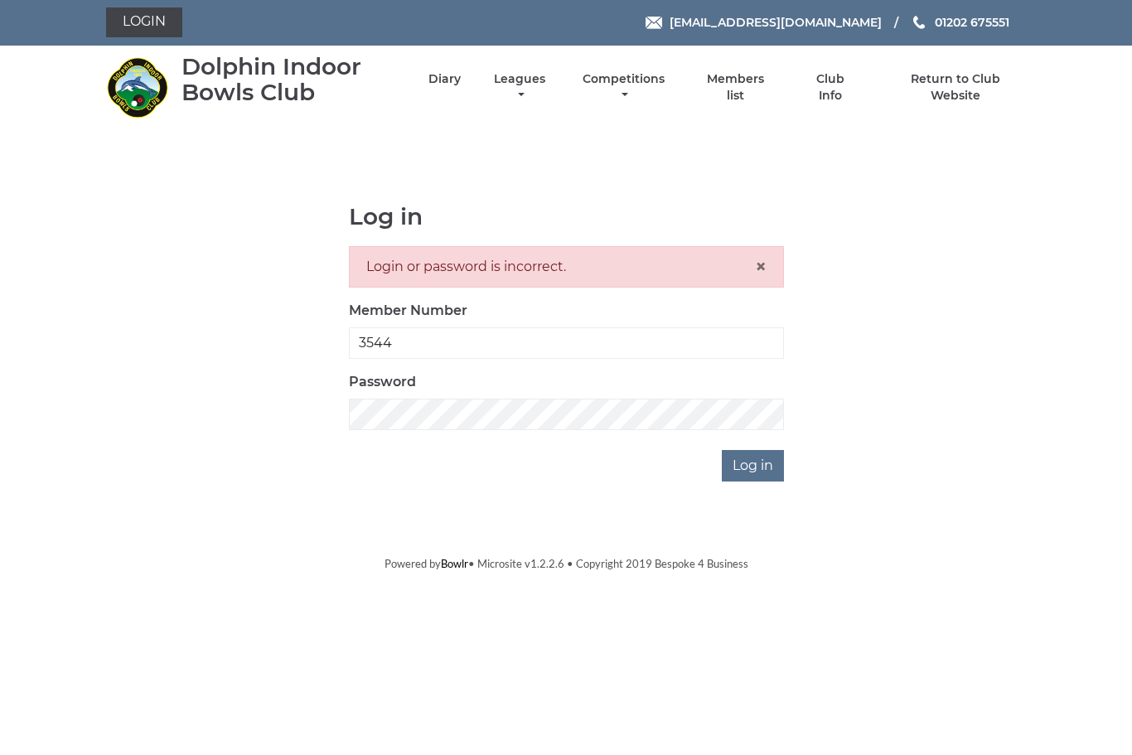
click at [769, 467] on input "Log in" at bounding box center [753, 466] width 62 height 31
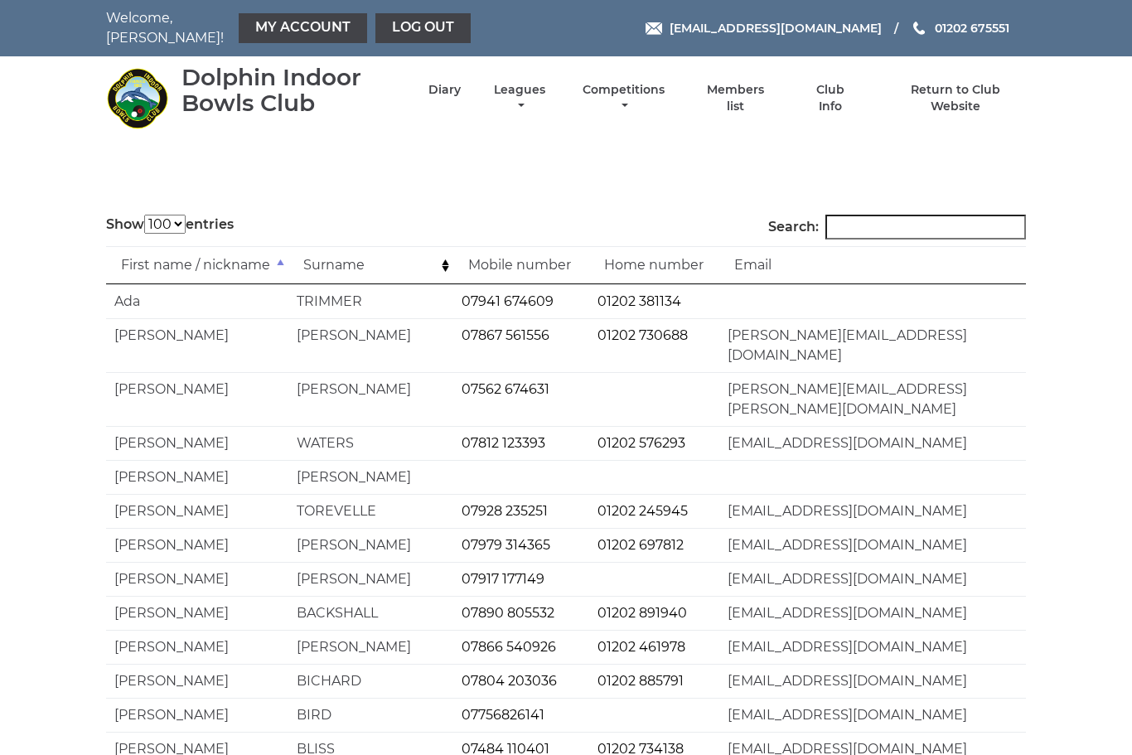
select select "100"
click at [157, 31] on nav "Welcome, Chrissy! My Account Log out" at bounding box center [290, 28] width 369 height 40
click at [409, 23] on link "Log out" at bounding box center [422, 28] width 95 height 30
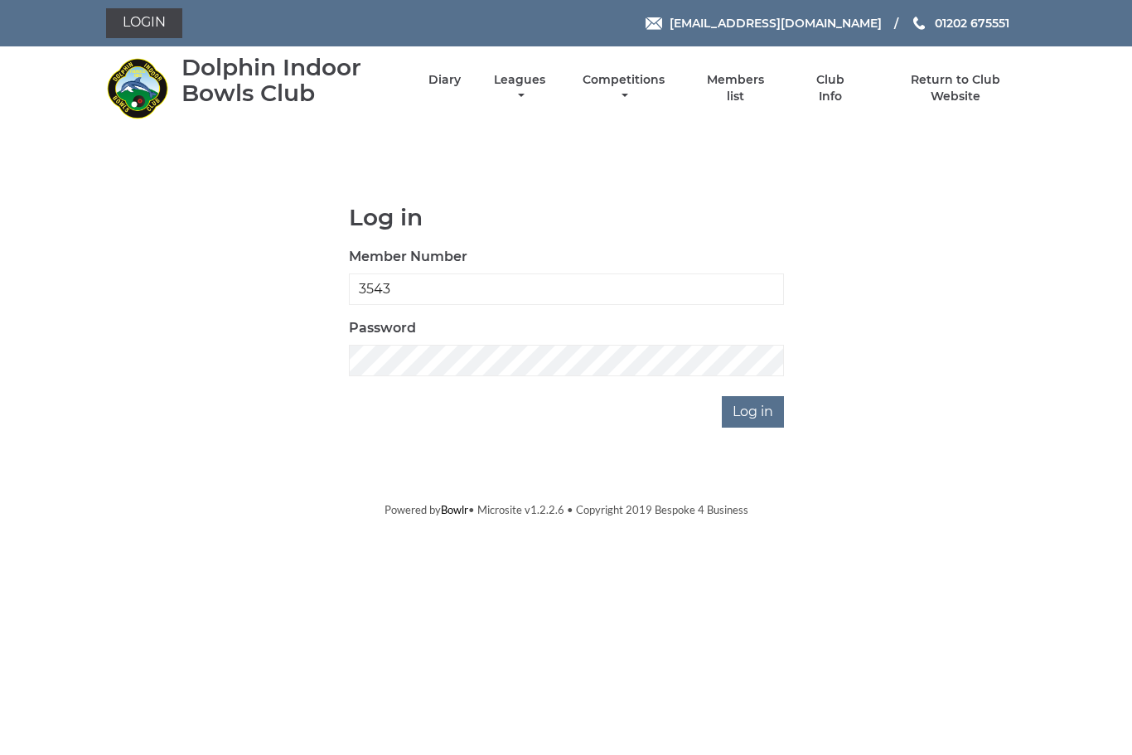
type input "3543"
click at [768, 423] on input "Log in" at bounding box center [753, 411] width 62 height 31
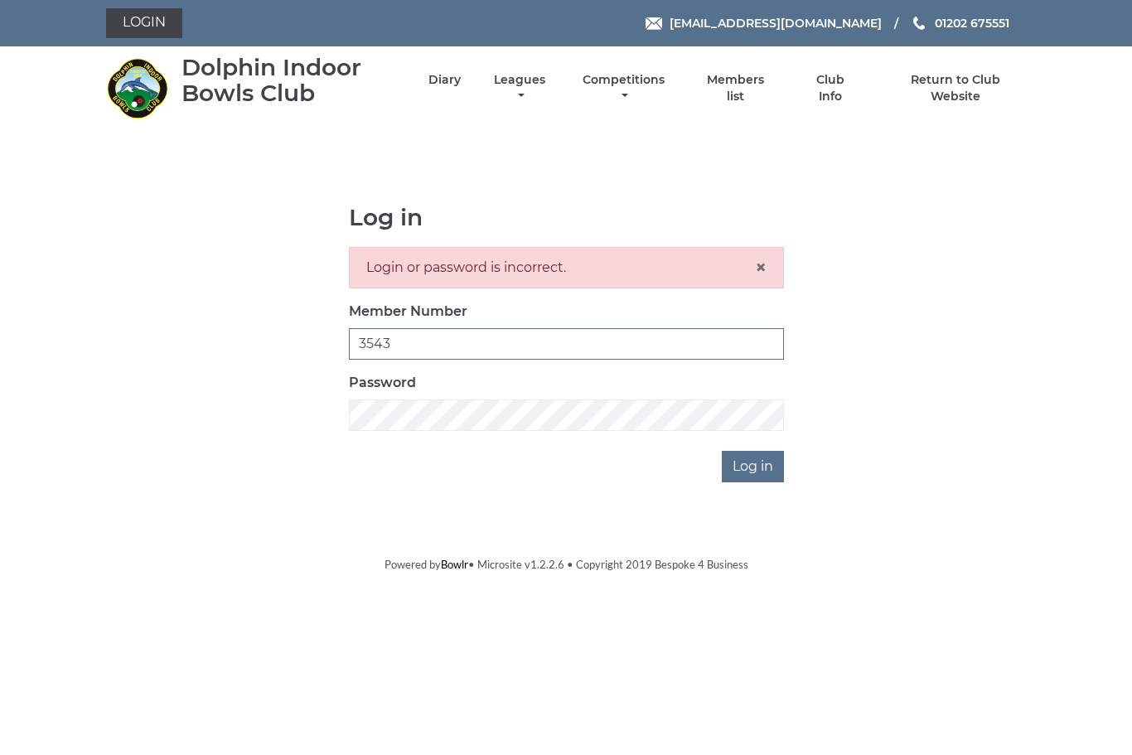
type input "3544"
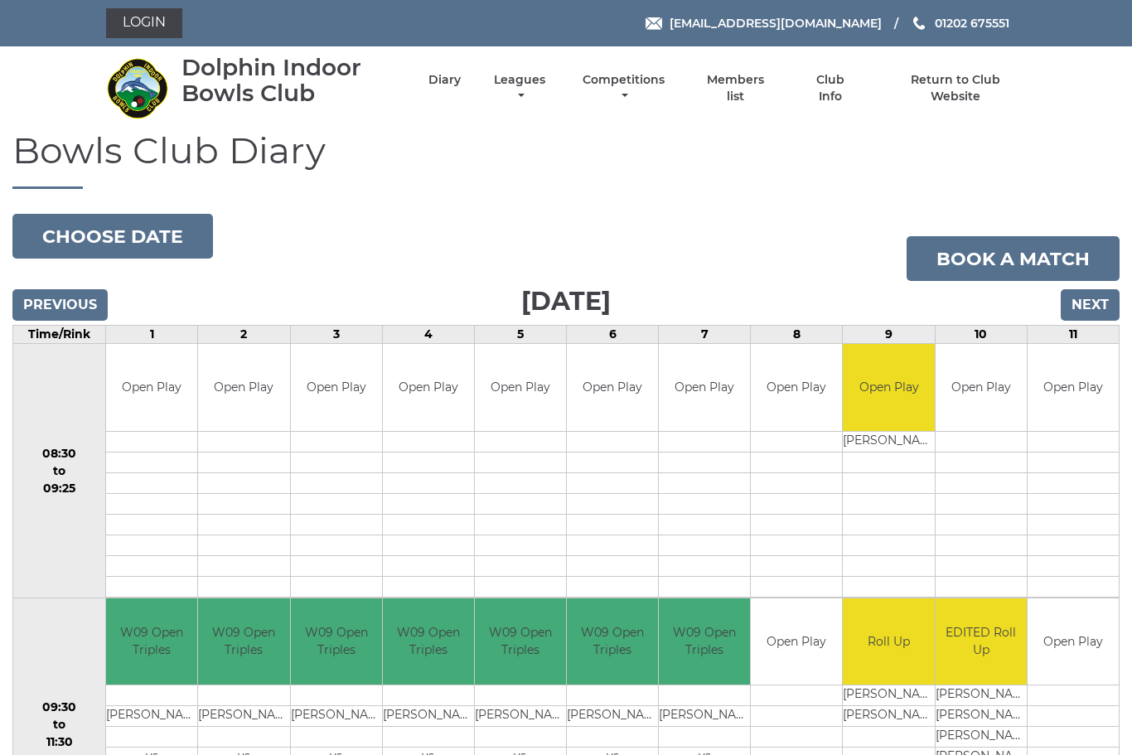
click at [158, 22] on link "Login" at bounding box center [144, 23] width 76 height 30
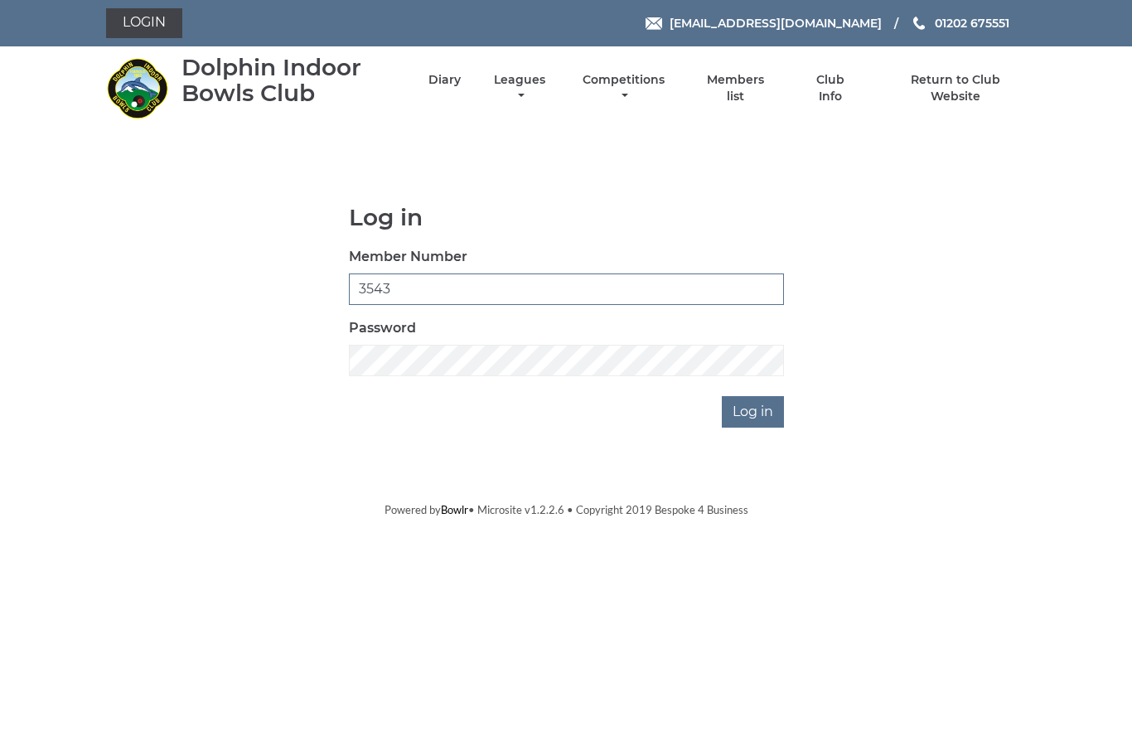
type input "3543"
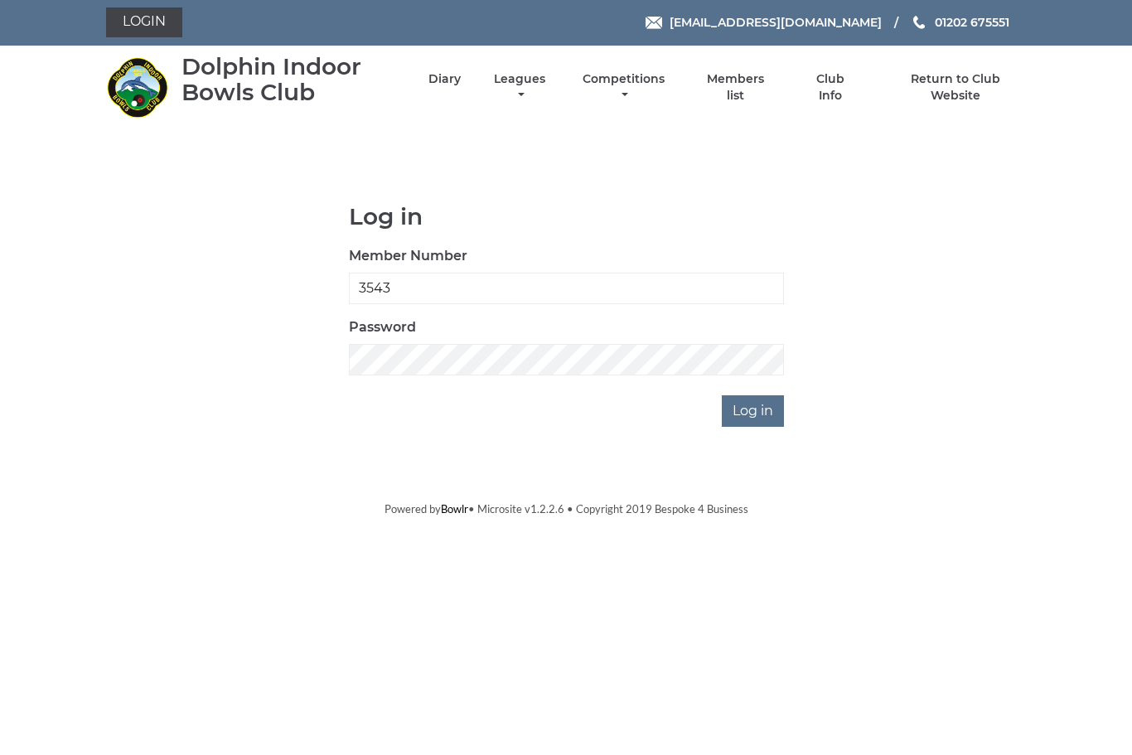
click at [759, 414] on input "Log in" at bounding box center [753, 411] width 62 height 31
